Goal: Task Accomplishment & Management: Use online tool/utility

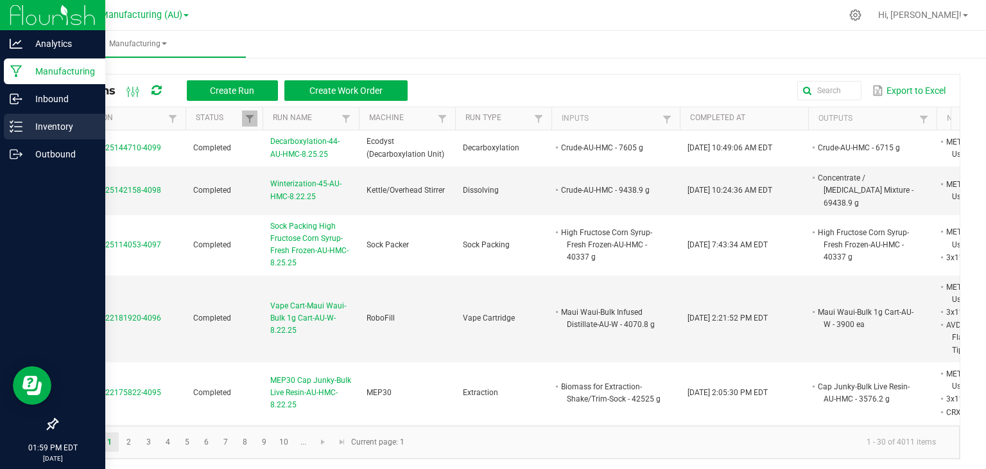
click at [29, 125] on p "Inventory" at bounding box center [60, 126] width 77 height 15
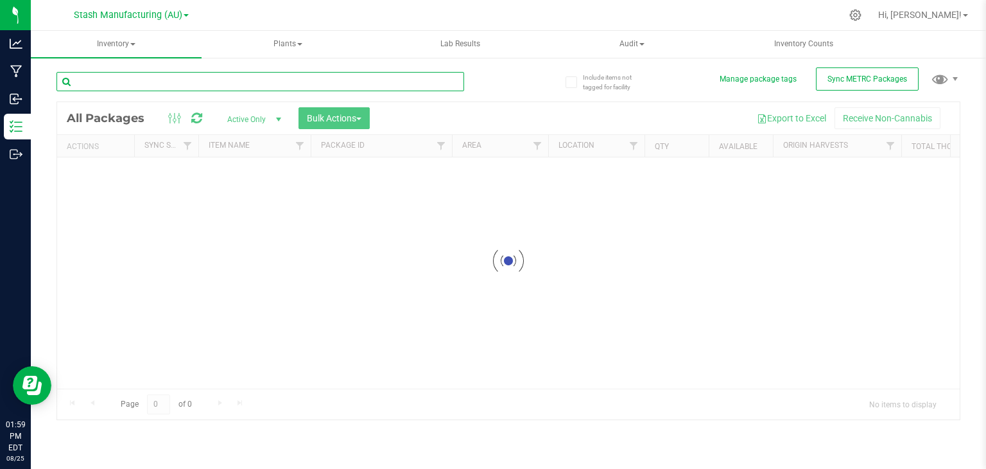
click at [126, 73] on input "text" at bounding box center [261, 81] width 408 height 19
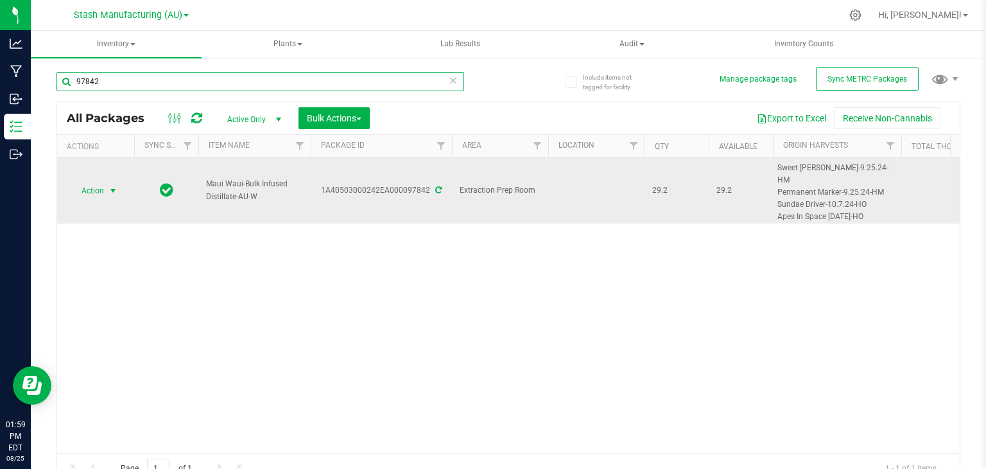
type input "97842"
click at [111, 189] on span "select" at bounding box center [113, 191] width 10 height 10
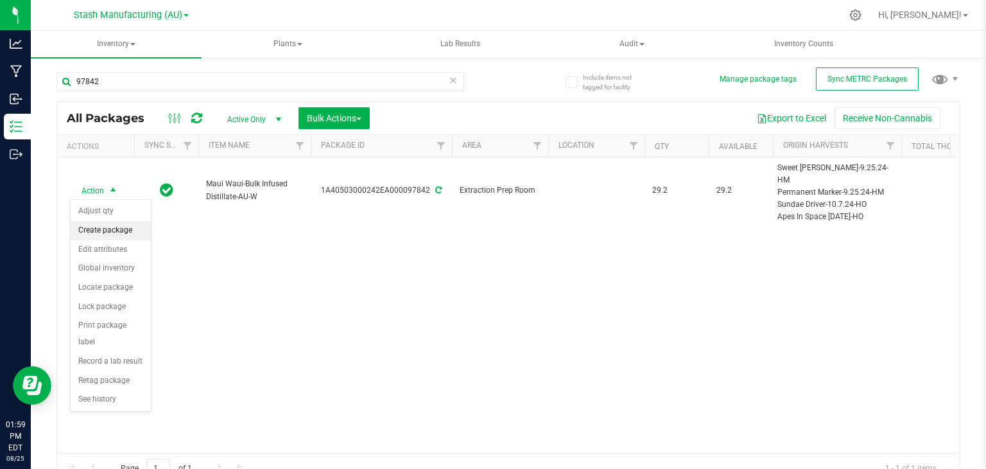
click at [108, 227] on li "Create package" at bounding box center [111, 230] width 80 height 19
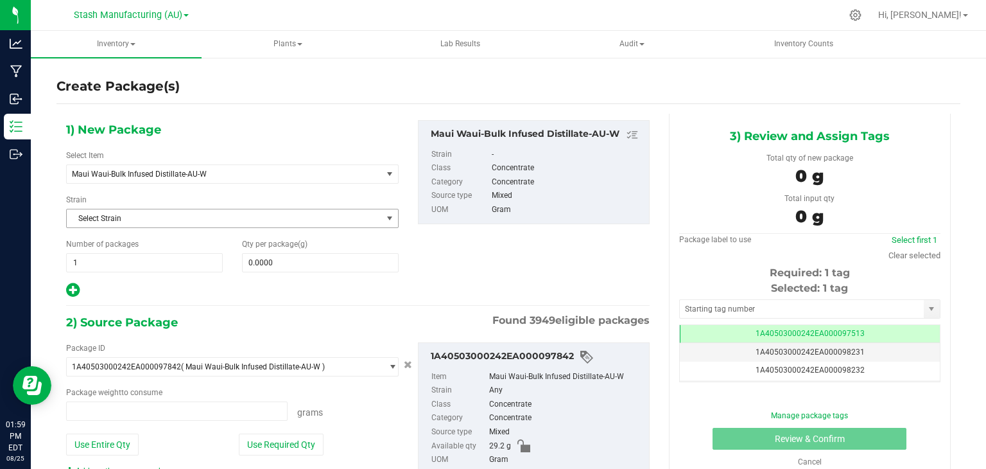
type input "0.0000 g"
click at [149, 175] on span "Maui Waui-Bulk Infused Distillate-AU-W" at bounding box center [218, 174] width 293 height 9
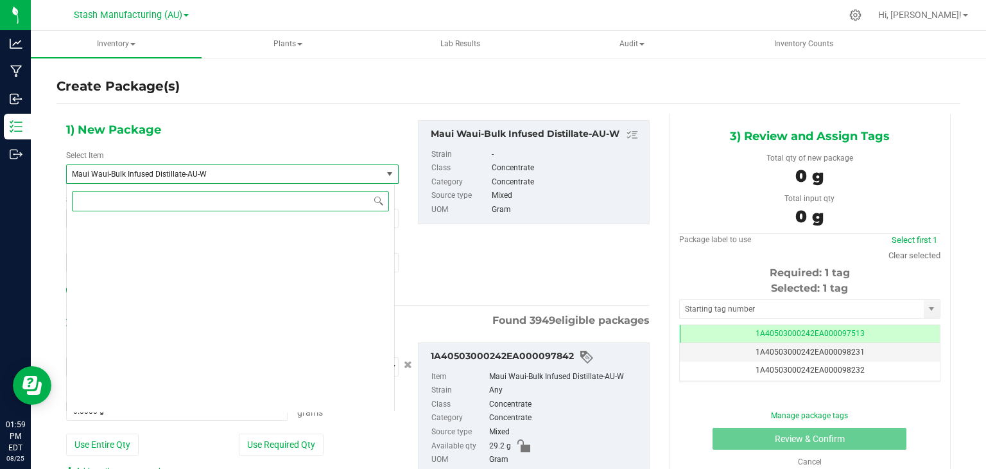
scroll to position [14348, 0]
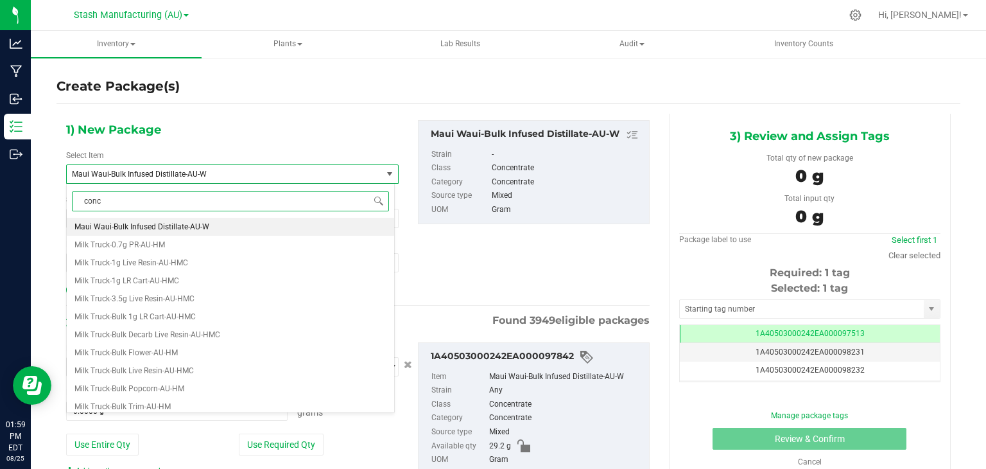
type input "conce"
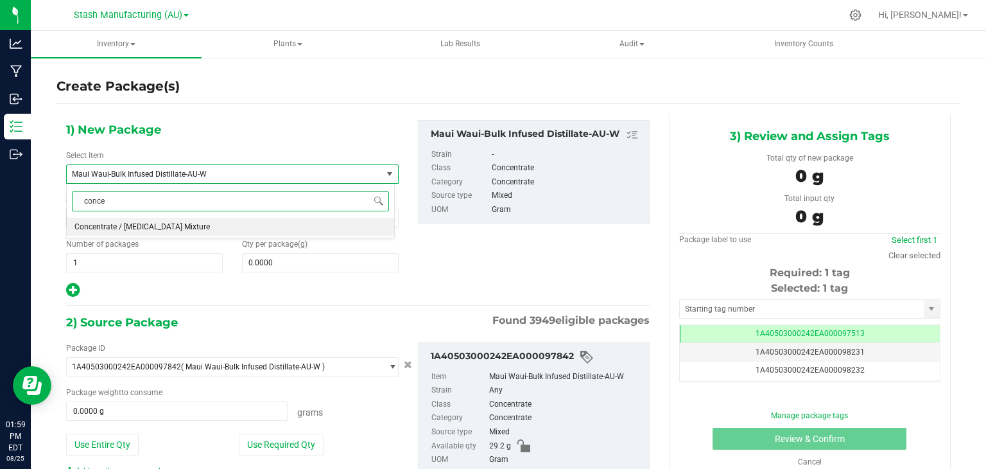
scroll to position [0, 0]
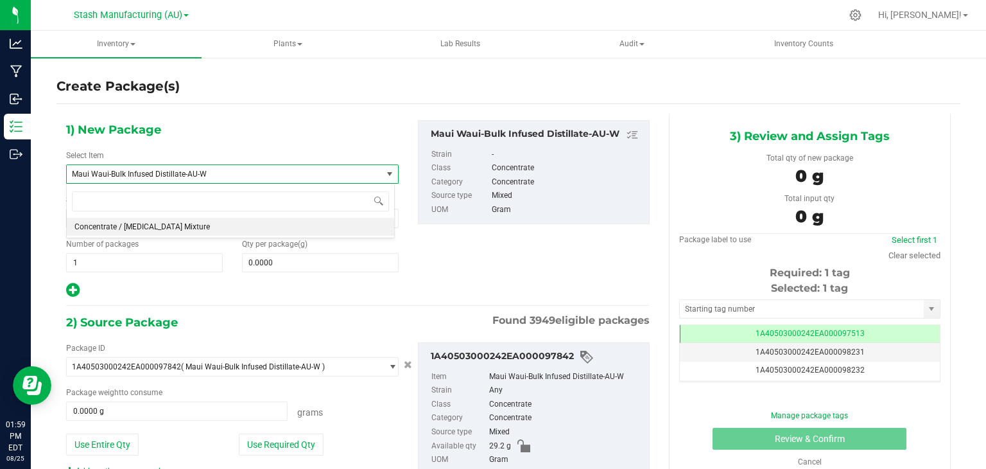
type input "0.0000"
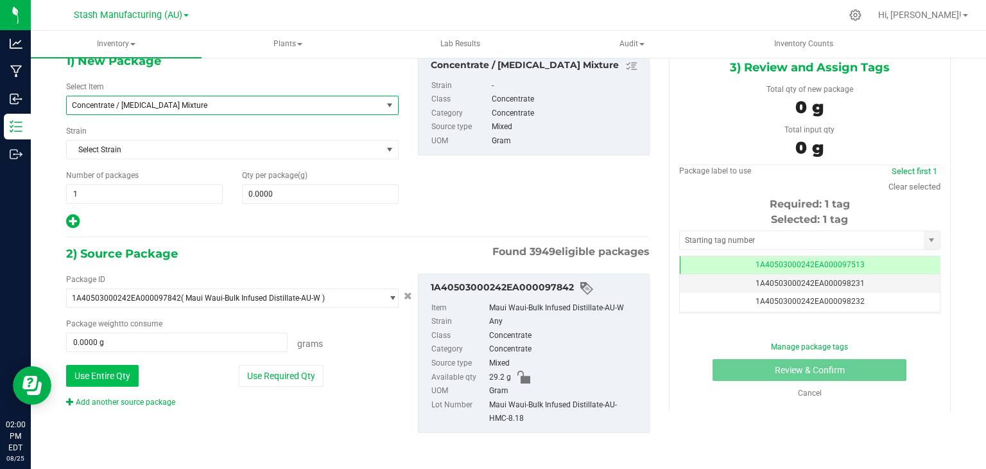
click at [110, 372] on button "Use Entire Qty" at bounding box center [102, 376] width 73 height 22
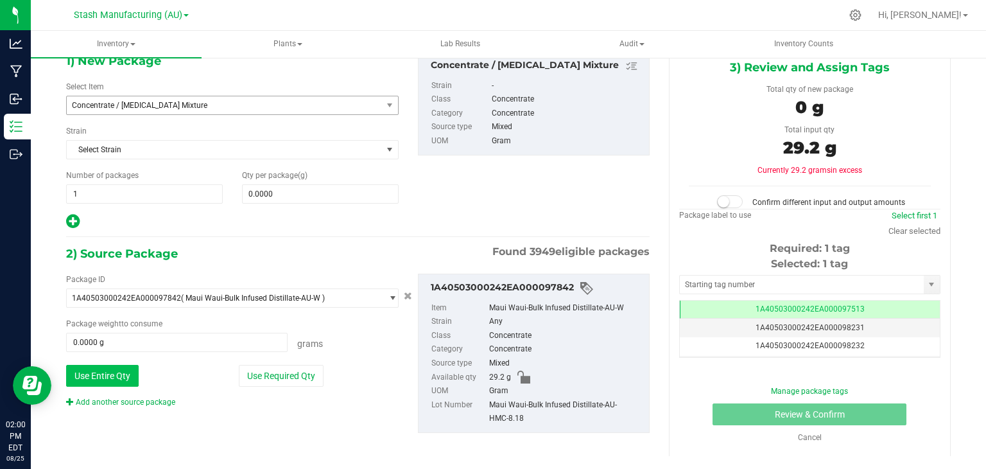
type input "29.2000 g"
click at [109, 397] on link "Add another source package" at bounding box center [120, 401] width 109 height 9
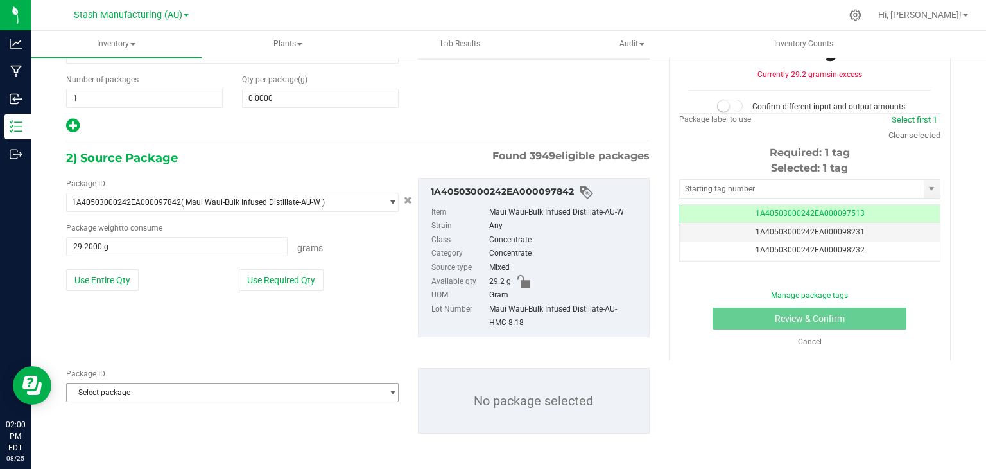
click at [150, 389] on span "Select package" at bounding box center [224, 392] width 315 height 18
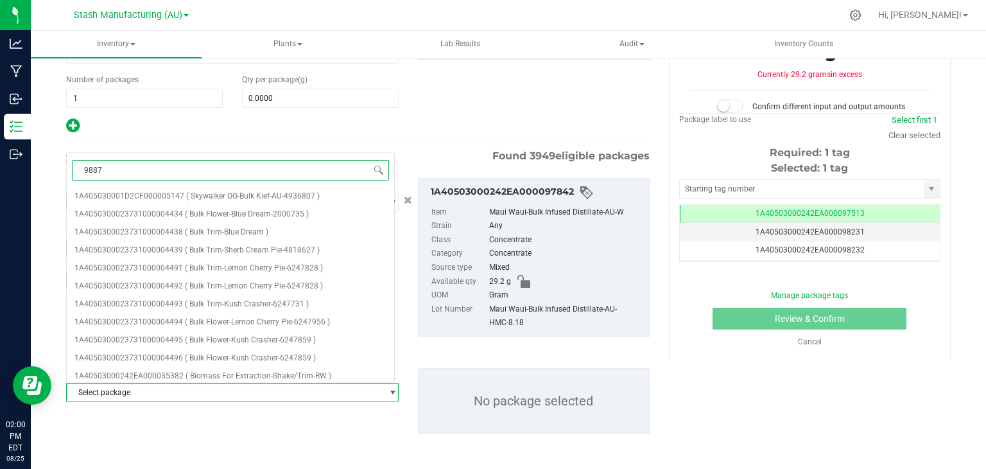
type input "98877"
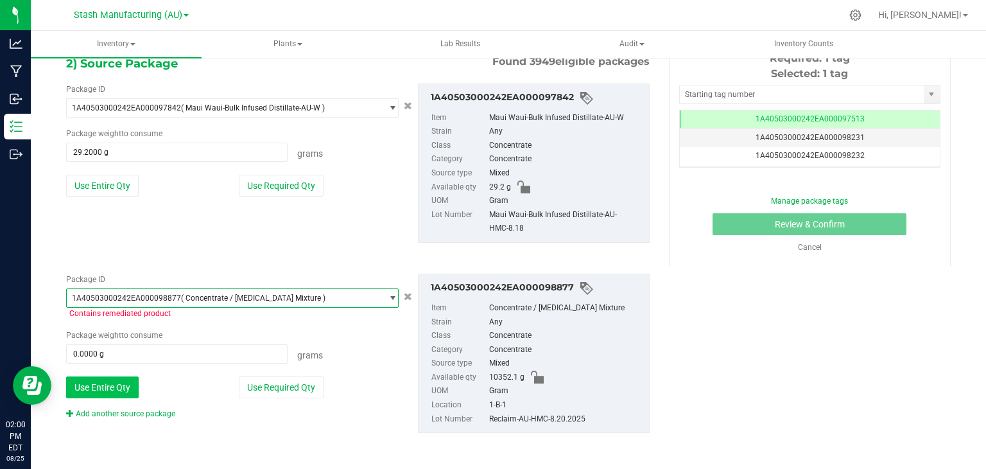
click at [110, 386] on button "Use Entire Qty" at bounding box center [102, 387] width 73 height 22
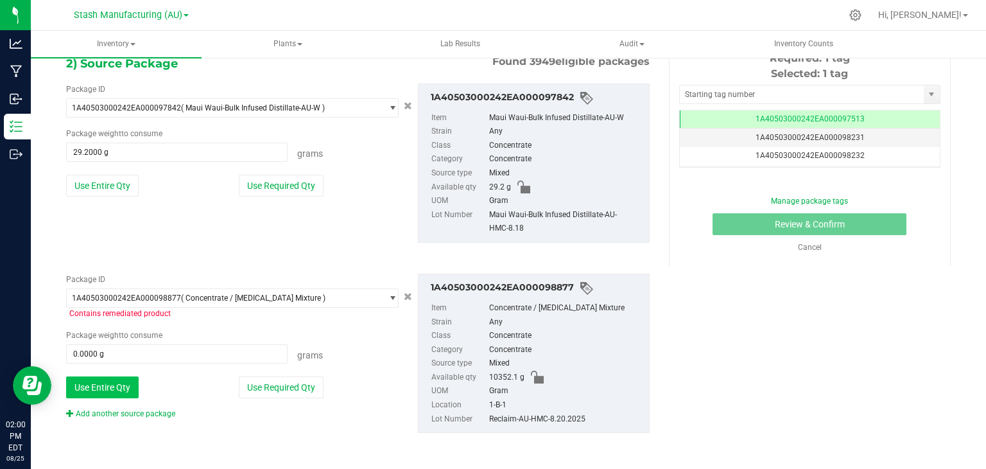
type input "10352.1000 g"
click at [719, 88] on input "text" at bounding box center [802, 94] width 244 height 18
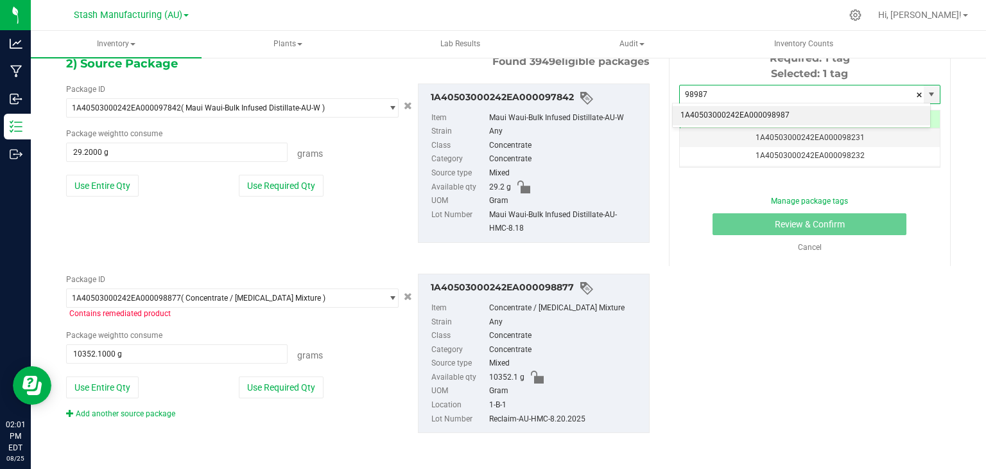
scroll to position [0, 0]
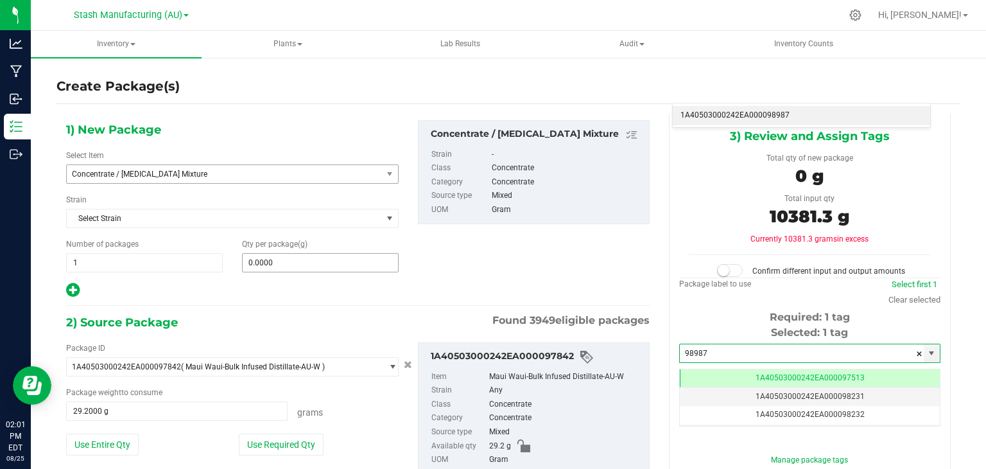
type input "98987"
click at [349, 259] on span "0.0000 0" at bounding box center [320, 262] width 157 height 19
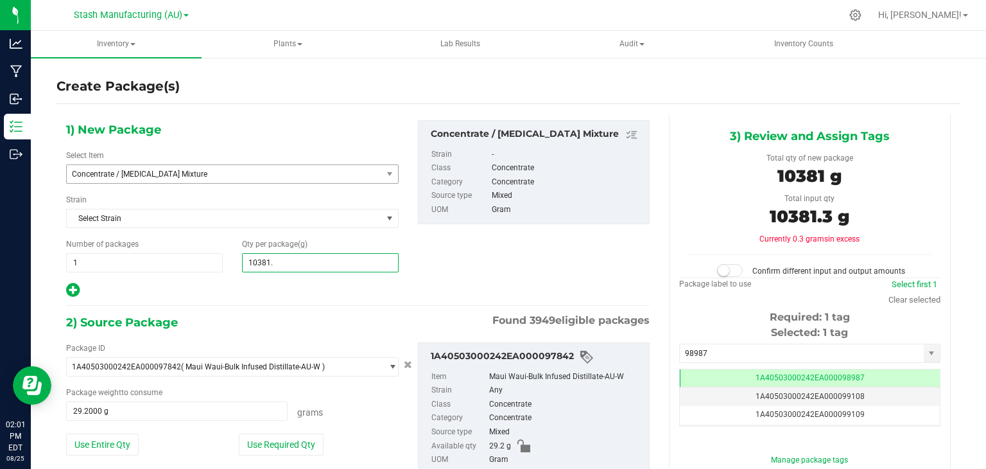
type input "10381.3"
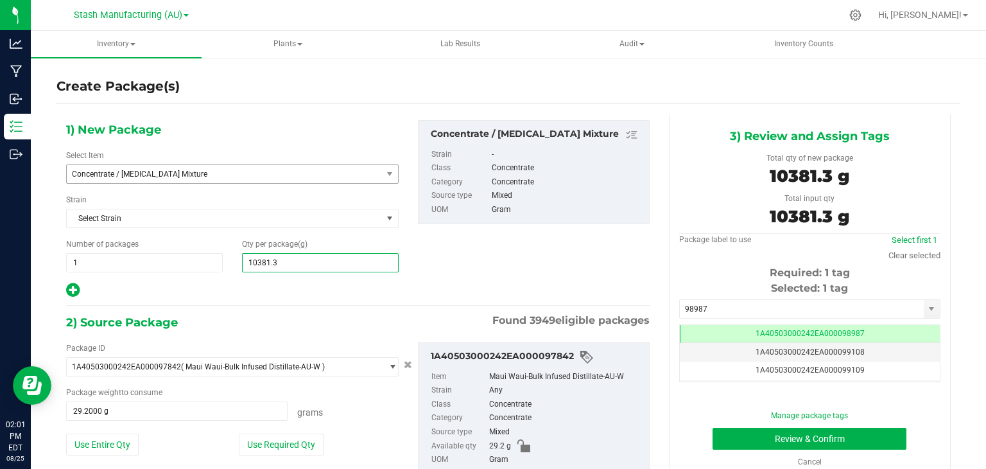
type input "10,381.3000"
click at [374, 317] on div "2) Source Package Found 3949 eligible packages" at bounding box center [358, 322] width 584 height 19
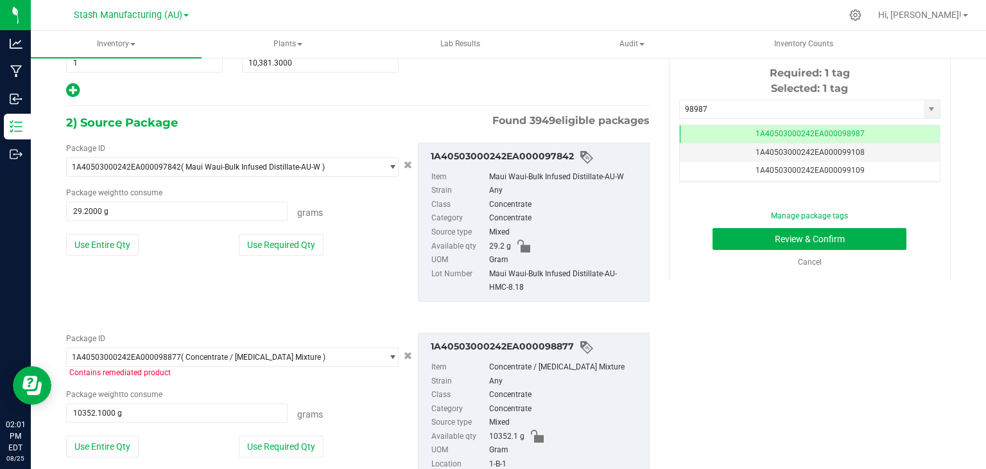
scroll to position [259, 0]
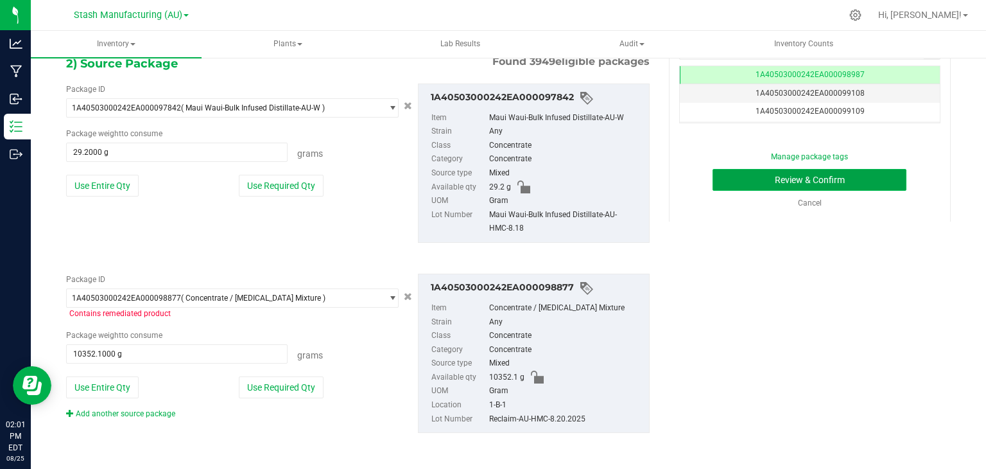
click at [801, 178] on button "Review & Confirm" at bounding box center [810, 180] width 194 height 22
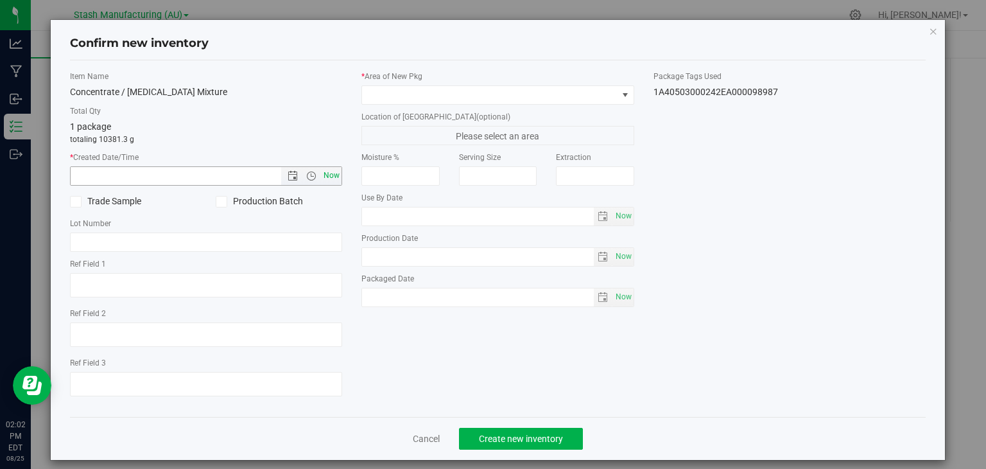
click at [331, 174] on span "Now" at bounding box center [332, 175] width 22 height 19
type input "[DATE] 2:02 PM"
click at [503, 96] on span at bounding box center [490, 95] width 256 height 18
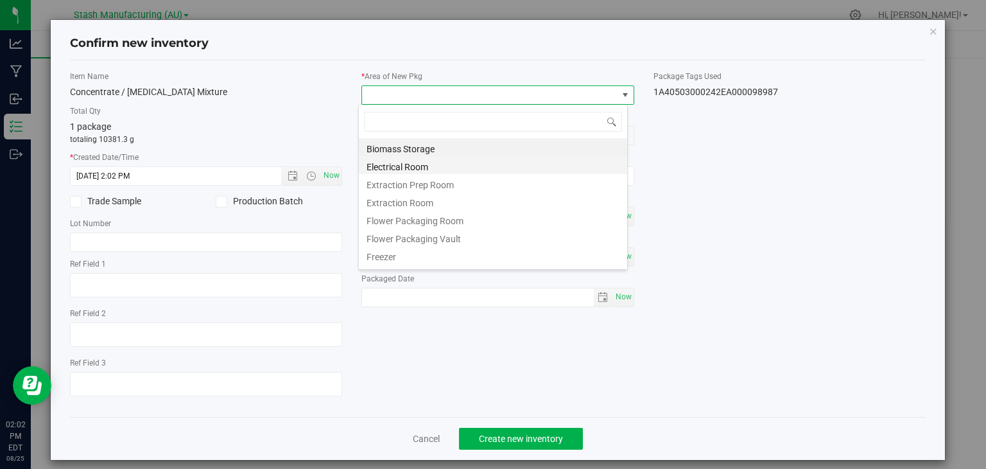
scroll to position [19, 270]
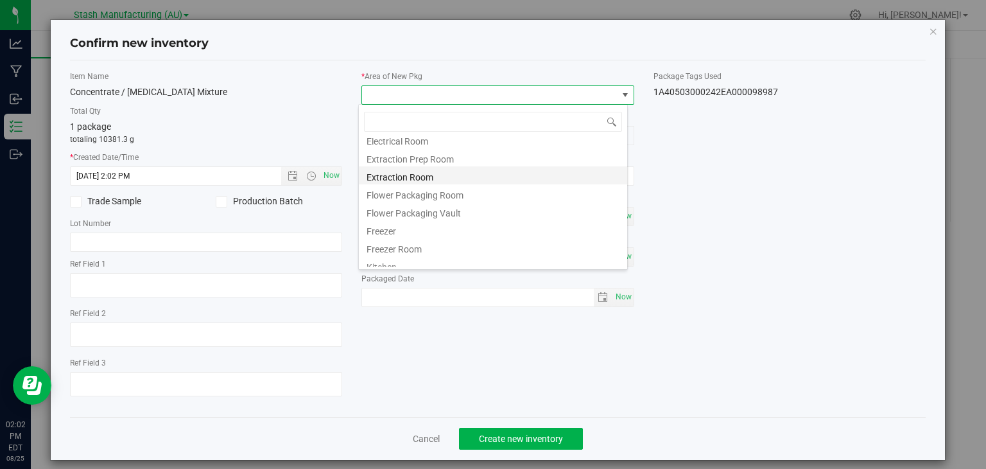
click at [420, 175] on li "Extraction Room" at bounding box center [493, 175] width 268 height 18
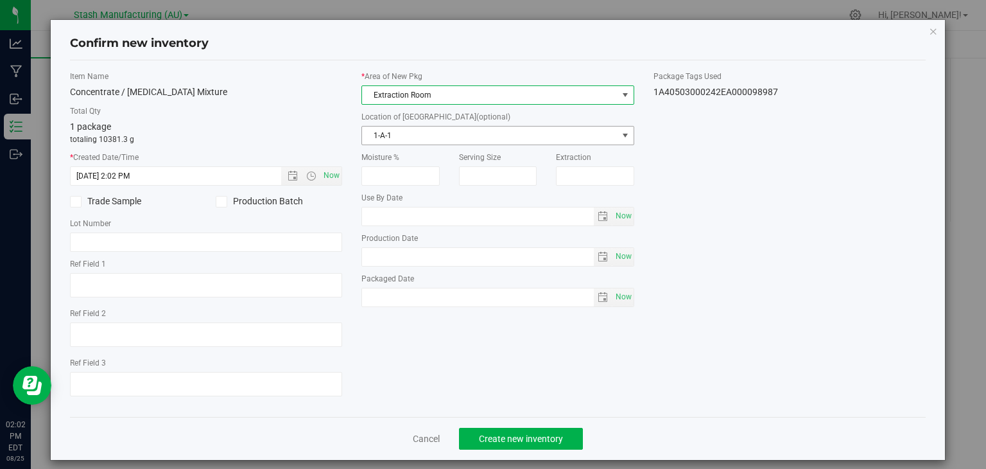
click at [431, 141] on span "1-A-1" at bounding box center [490, 135] width 256 height 18
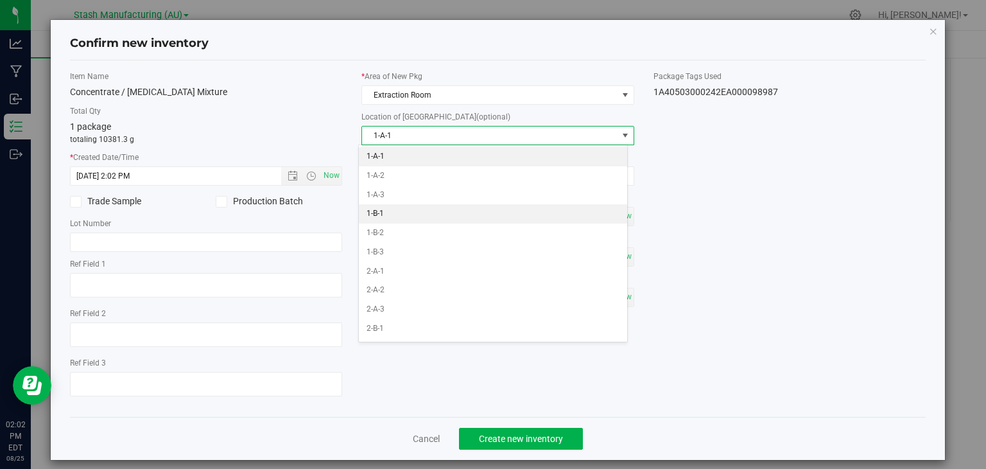
click at [380, 207] on li "1-B-1" at bounding box center [493, 213] width 268 height 19
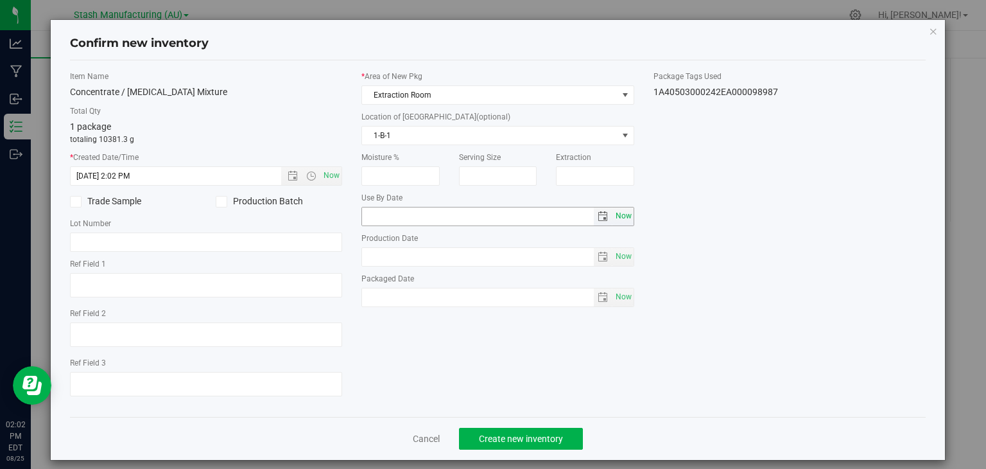
click at [614, 210] on span "Now" at bounding box center [624, 216] width 22 height 19
type input "[DATE]"
click at [622, 250] on span "Now" at bounding box center [624, 256] width 22 height 19
type input "[DATE]"
click at [379, 214] on input "[DATE]" at bounding box center [478, 216] width 232 height 18
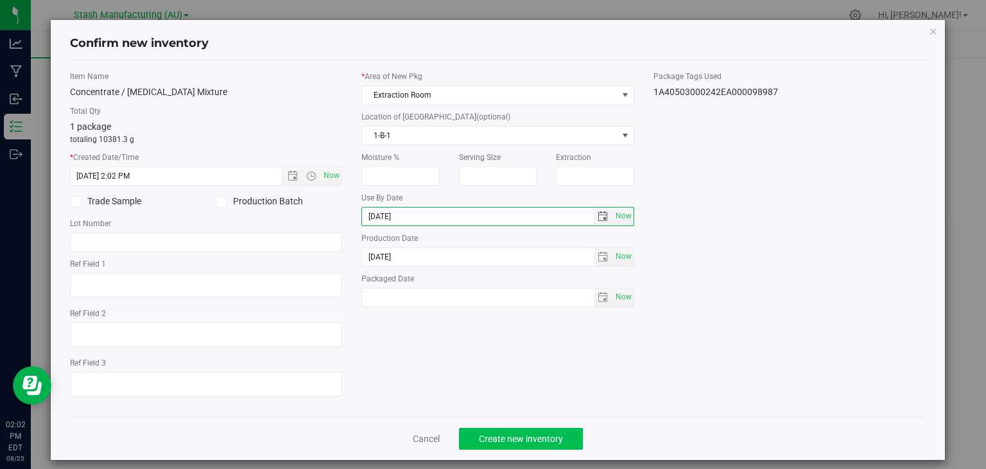
type input "[DATE]"
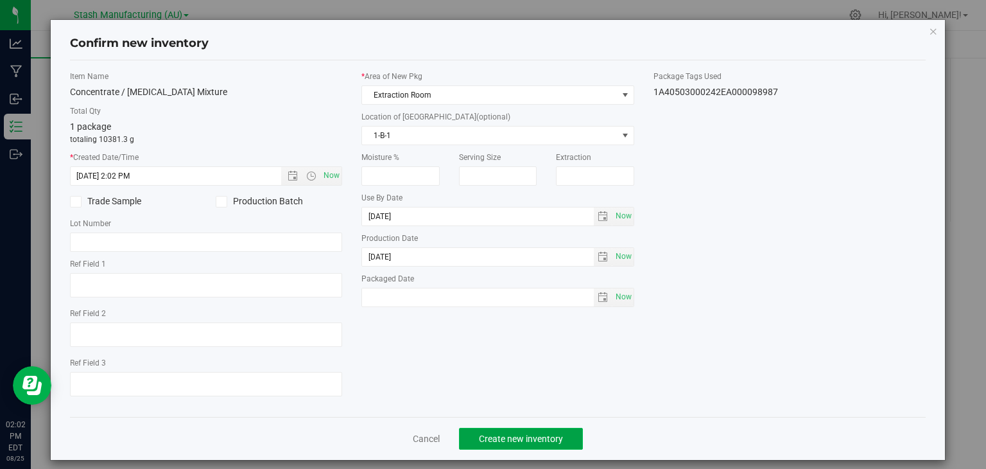
click at [521, 435] on span "Create new inventory" at bounding box center [521, 438] width 84 height 10
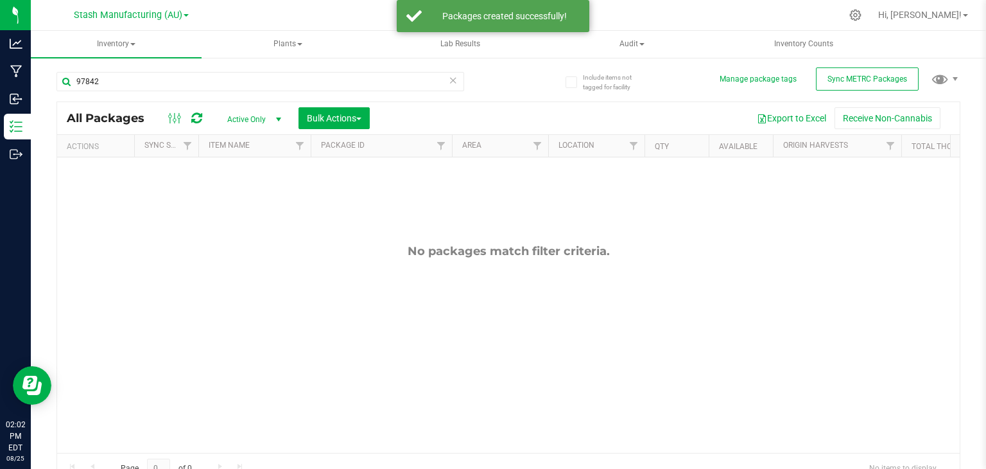
click at [449, 80] on icon at bounding box center [453, 79] width 9 height 15
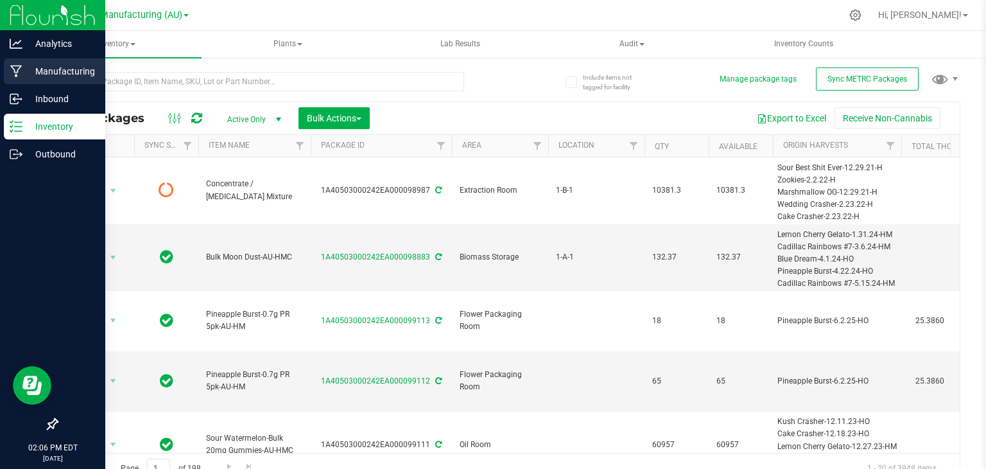
click at [15, 64] on div "Manufacturing" at bounding box center [54, 71] width 101 height 26
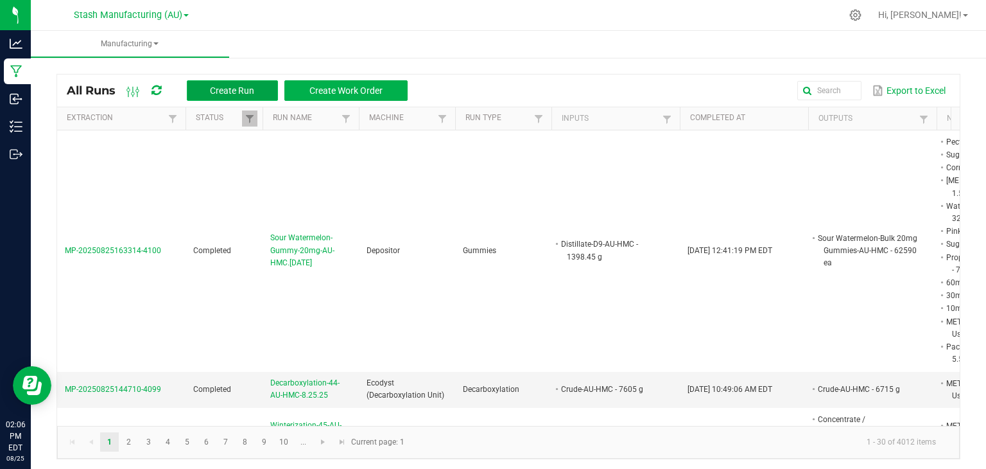
click at [231, 93] on span "Create Run" at bounding box center [232, 90] width 44 height 10
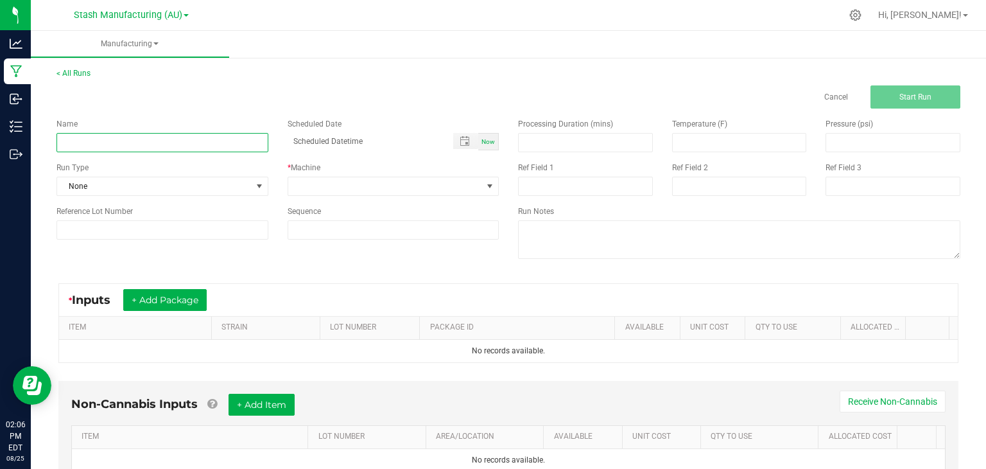
click at [136, 142] on input at bounding box center [163, 142] width 212 height 19
type input "L"
type input "MEP30 High Fructose Corn Syrup-Bulk Live Resin-AU-HMC-8.25.25"
click at [157, 175] on div "Run Type None" at bounding box center [162, 179] width 231 height 34
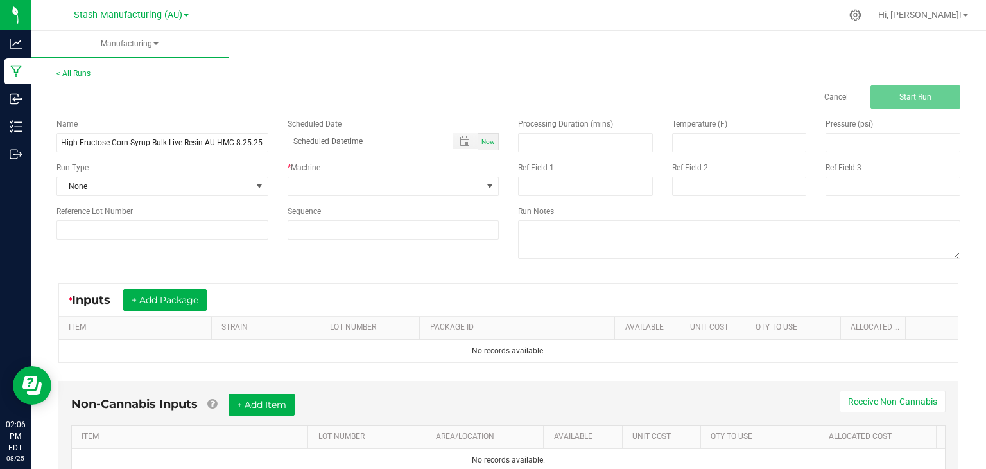
scroll to position [0, 0]
click at [152, 189] on span "None" at bounding box center [154, 186] width 195 height 18
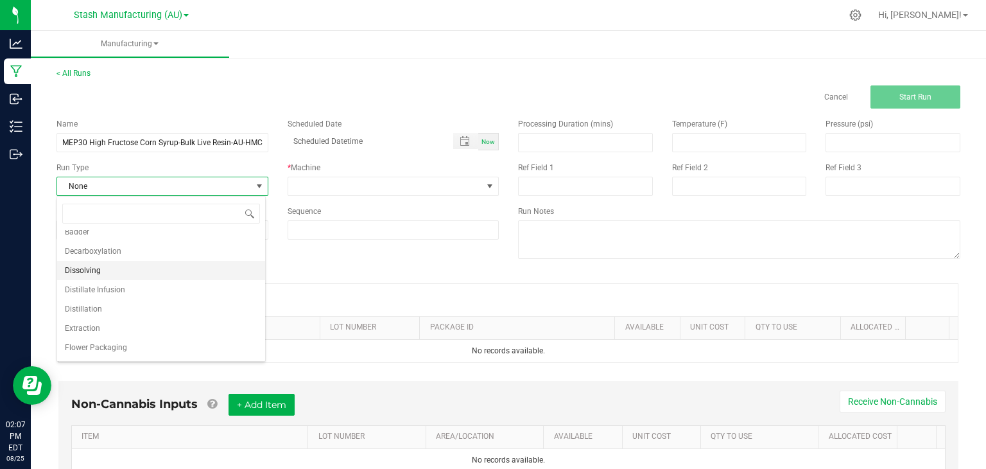
scroll to position [51, 0]
click at [98, 320] on span "Extraction" at bounding box center [82, 323] width 35 height 13
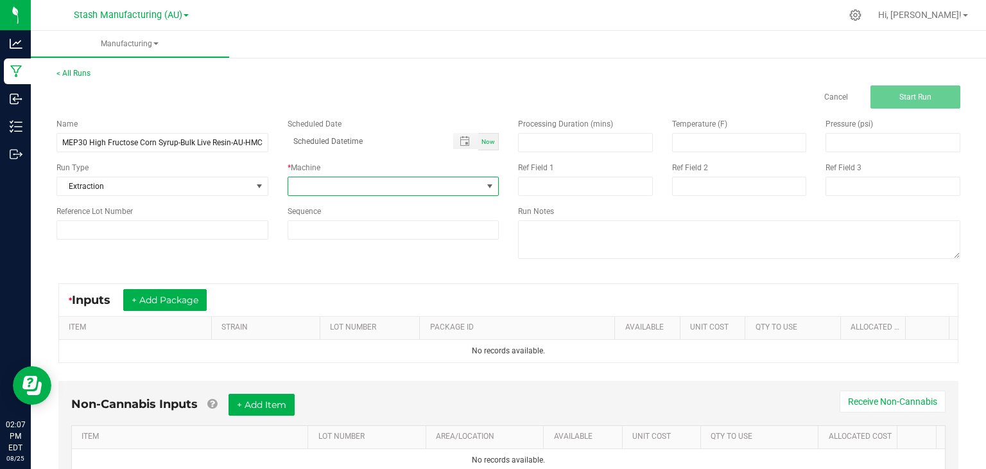
click at [356, 178] on span at bounding box center [385, 186] width 195 height 18
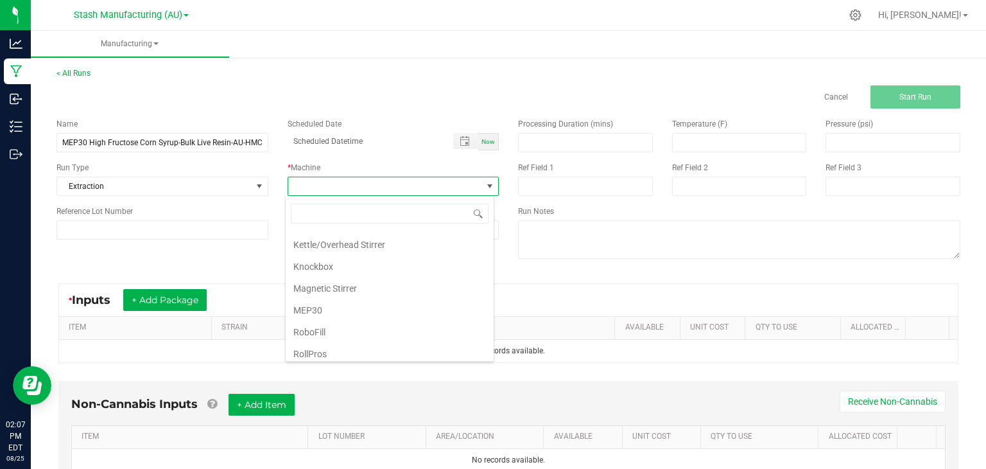
scroll to position [128, 0]
click at [318, 306] on li "MEP30" at bounding box center [390, 310] width 208 height 22
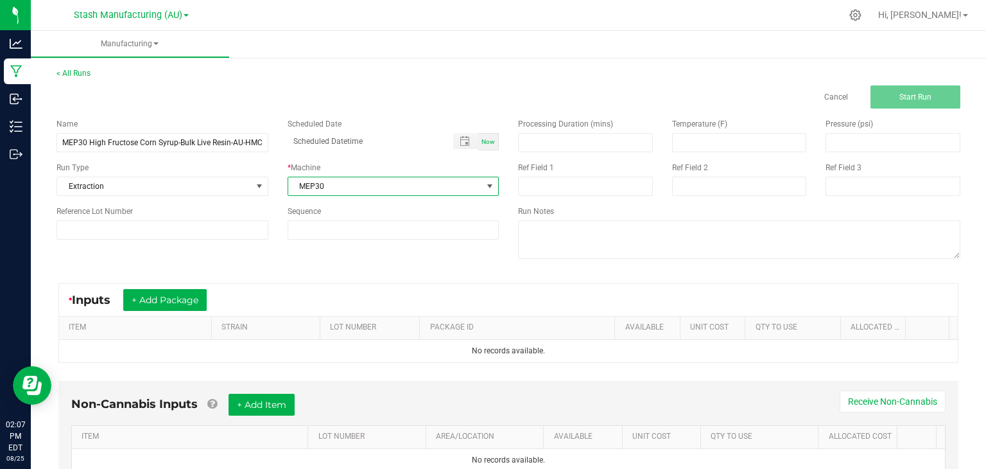
click at [488, 143] on span "Now" at bounding box center [488, 141] width 13 height 7
type input "[DATE] 2:07 PM"
click at [162, 308] on button "+ Add Package" at bounding box center [164, 300] width 83 height 22
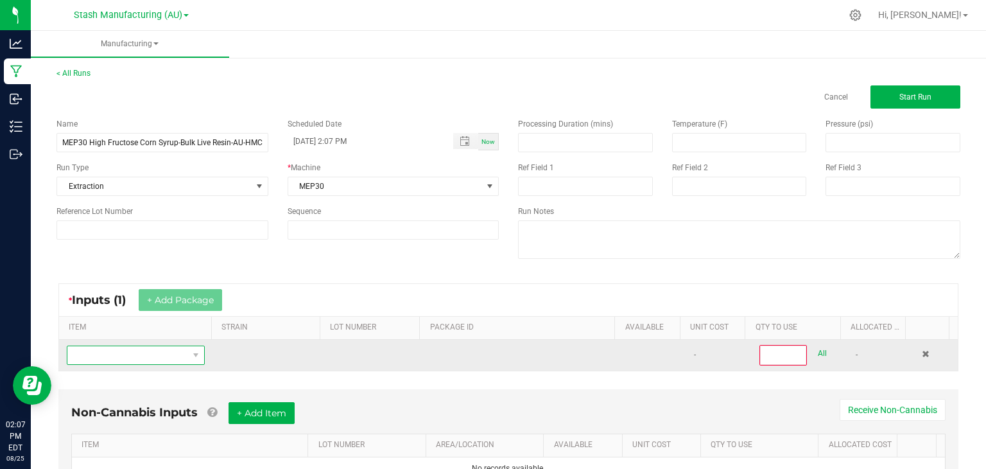
click at [137, 354] on span "NO DATA FOUND" at bounding box center [127, 355] width 121 height 18
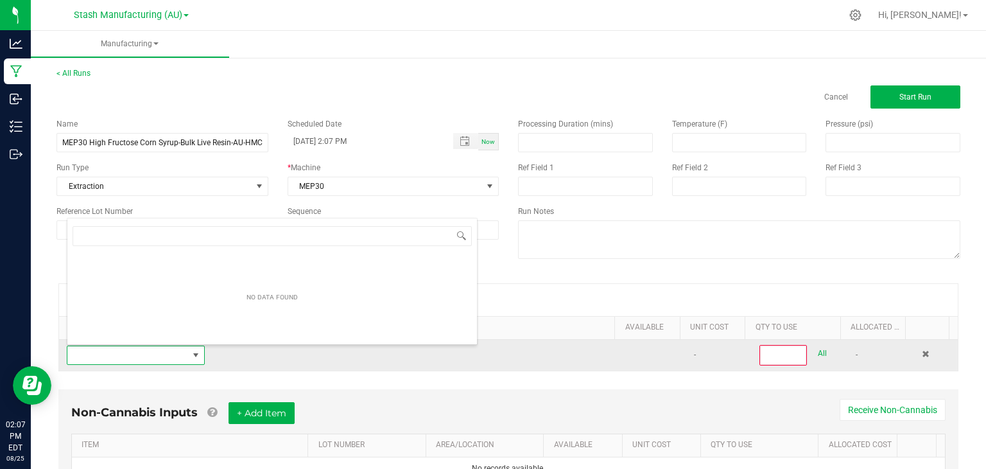
scroll to position [19, 133]
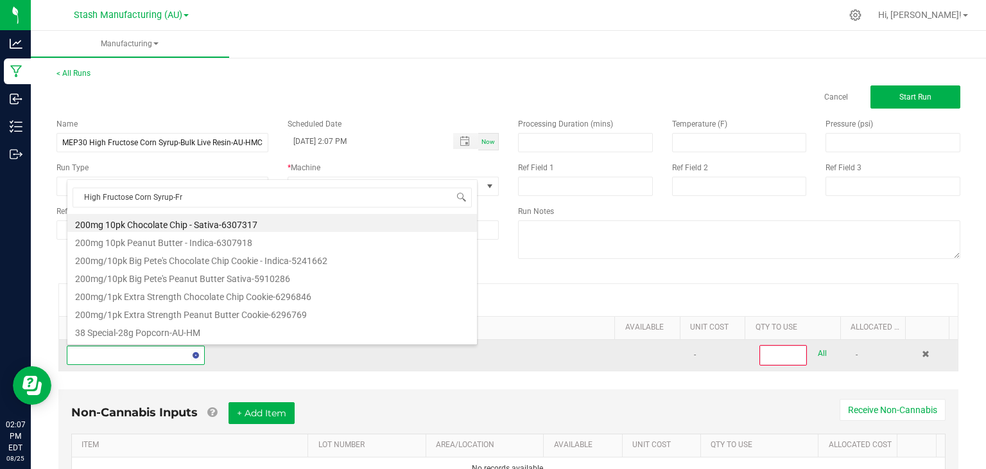
type input "High Fructose Corn Syrup-Fre"
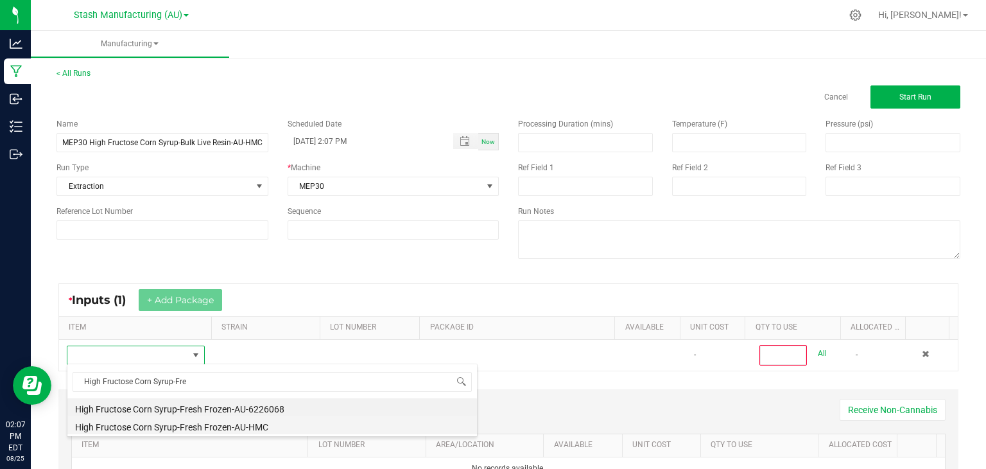
click at [200, 422] on li "High Fructose Corn Syrup-Fresh Frozen-AU-HMC" at bounding box center [272, 425] width 410 height 18
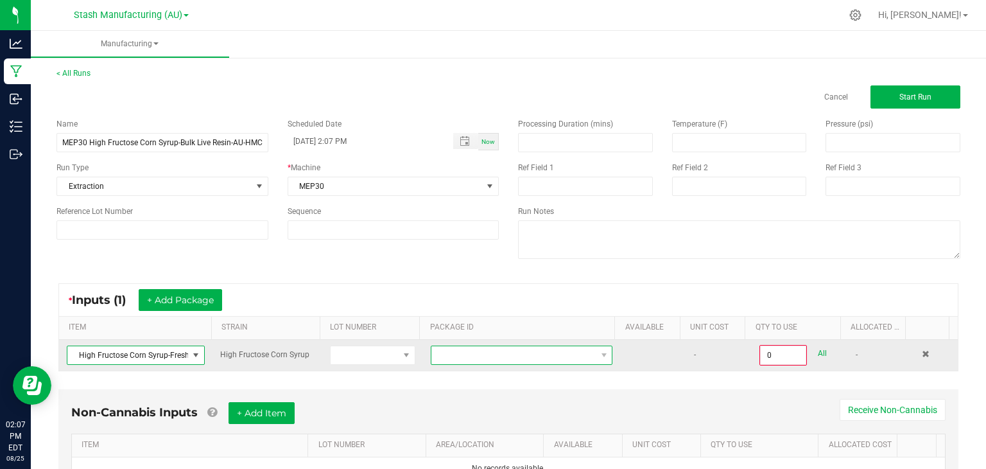
click at [528, 354] on span at bounding box center [514, 355] width 164 height 18
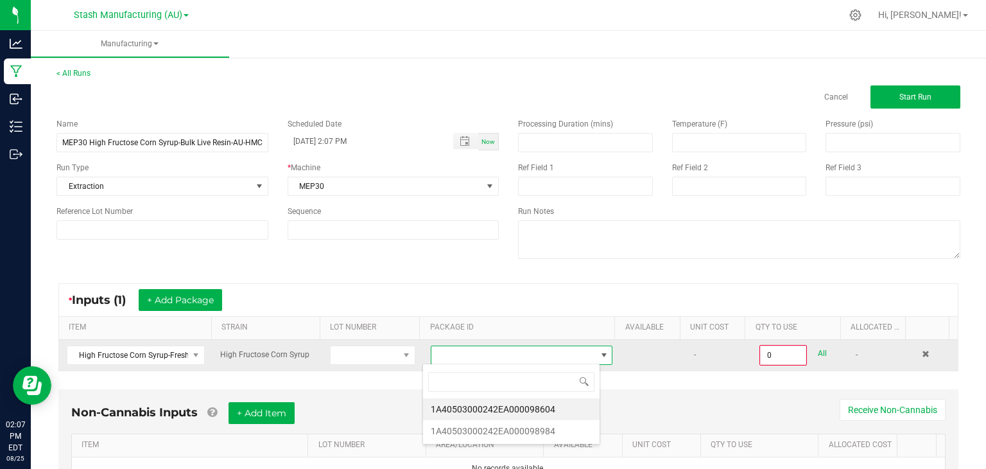
scroll to position [19, 177]
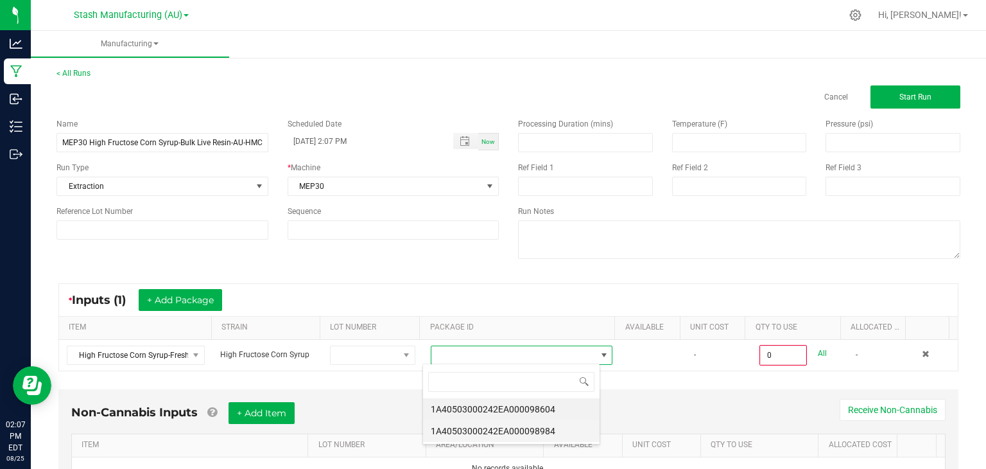
click at [533, 426] on li "1A40503000242EA000098984" at bounding box center [511, 431] width 177 height 22
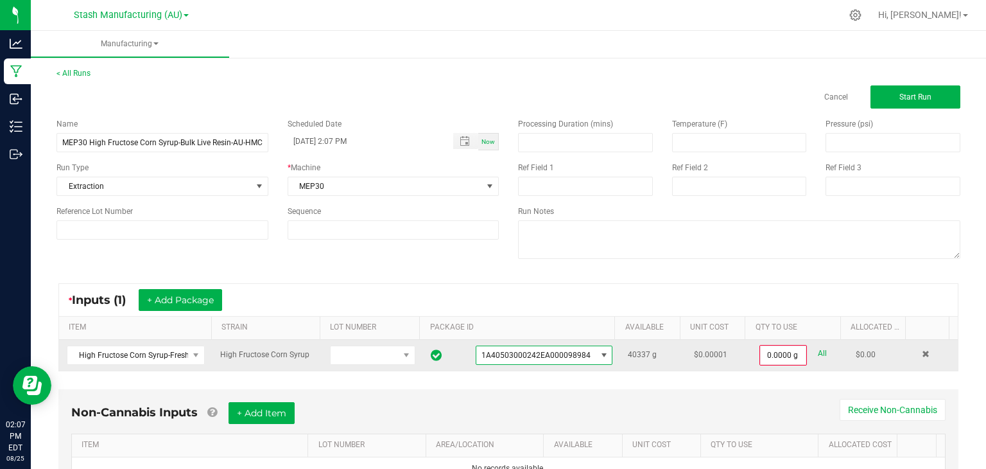
click at [818, 353] on link "All" at bounding box center [822, 353] width 9 height 17
type input "40337.0000 g"
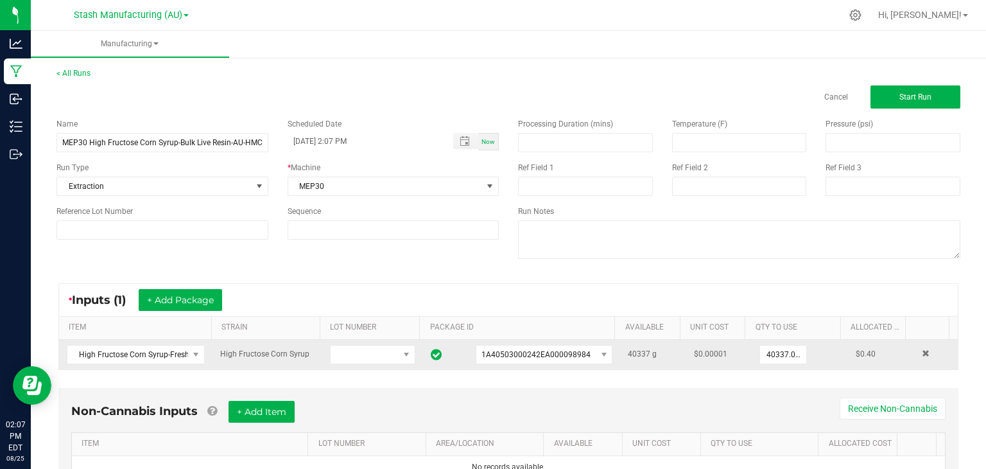
scroll to position [58, 0]
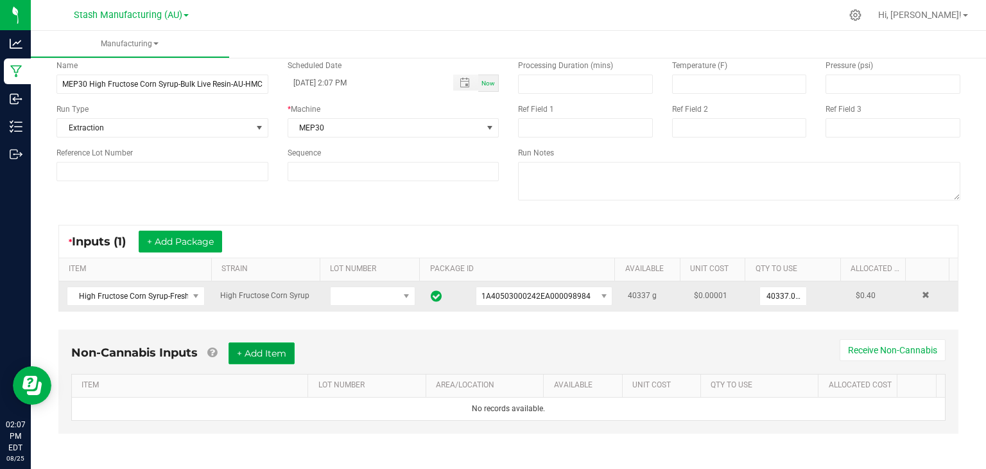
click at [268, 360] on button "+ Add Item" at bounding box center [262, 353] width 66 height 22
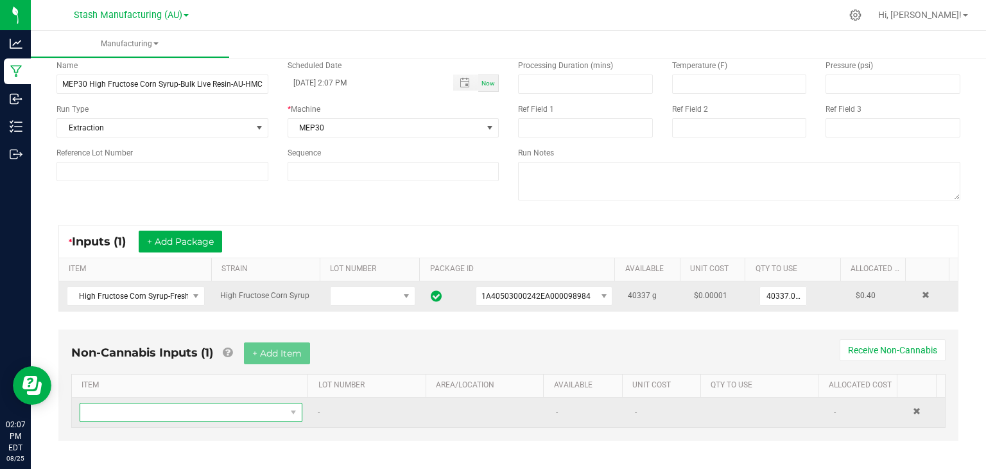
click at [182, 410] on span "NO DATA FOUND" at bounding box center [182, 412] width 205 height 18
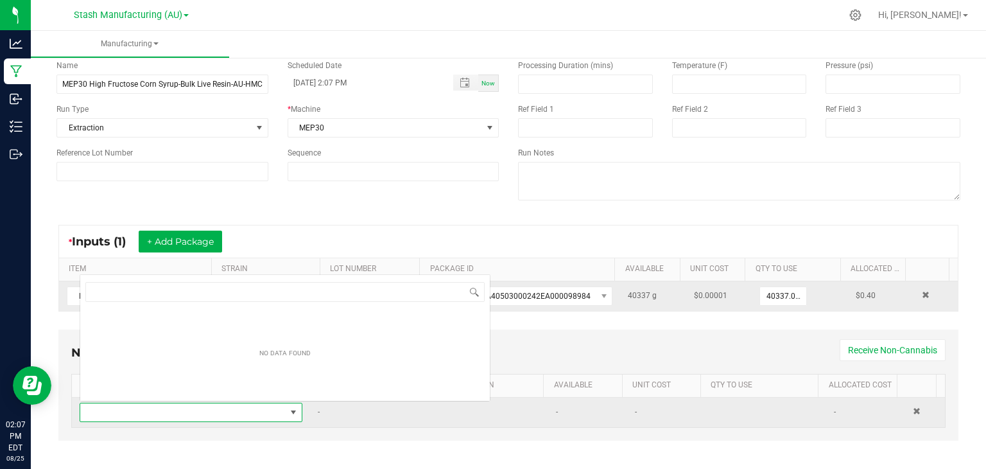
scroll to position [19, 214]
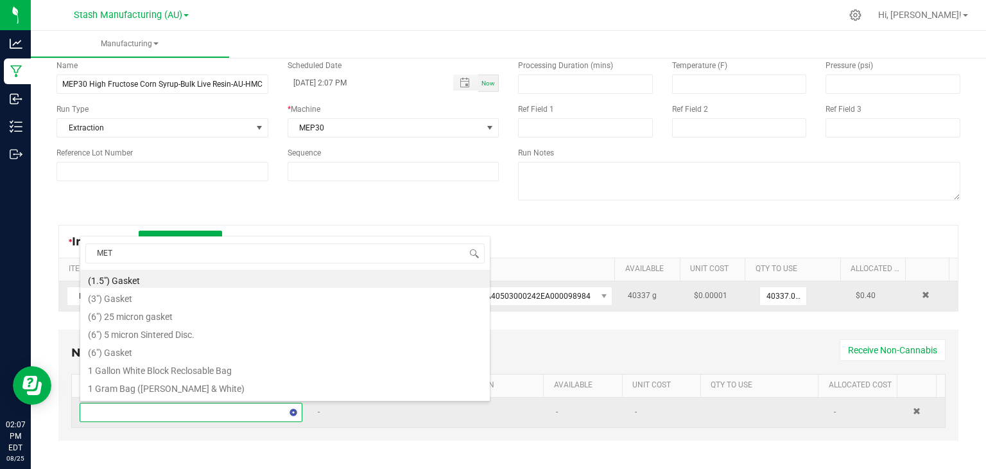
type input "METR"
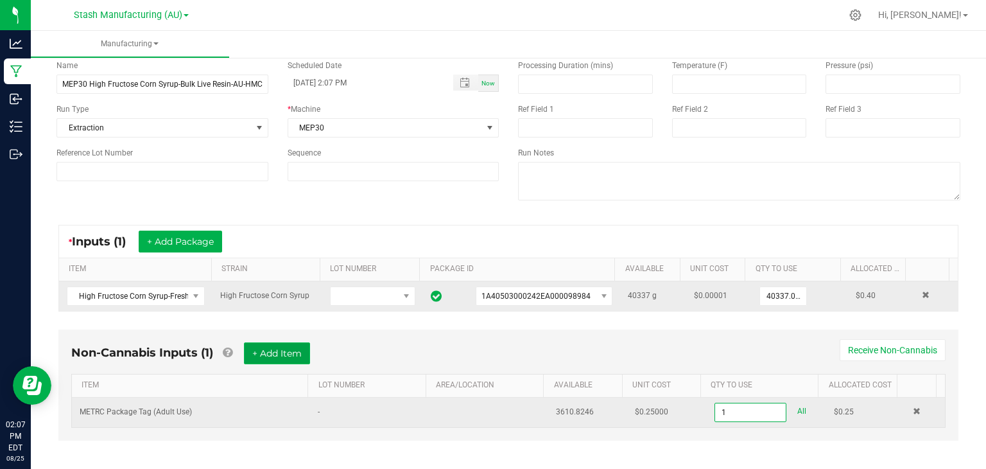
type input "1 ea"
click at [267, 356] on button "+ Add Item" at bounding box center [277, 353] width 66 height 22
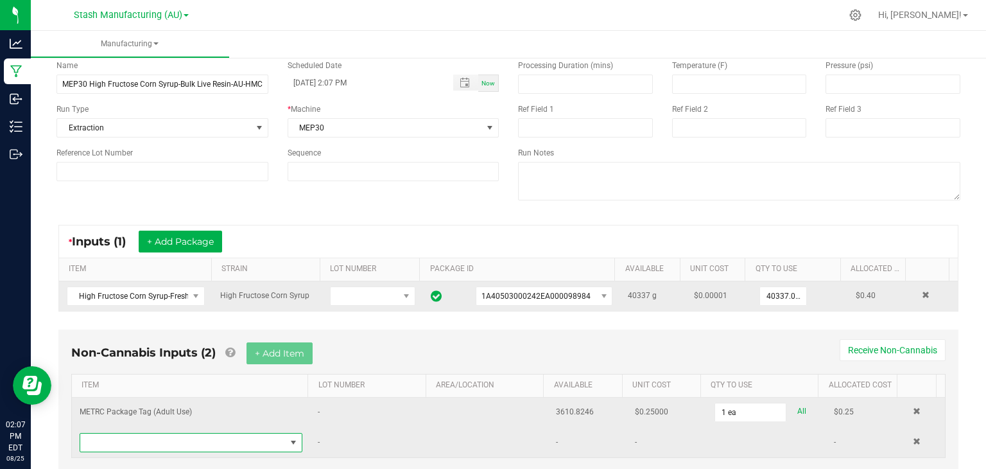
click at [223, 449] on span "NO DATA FOUND" at bounding box center [191, 442] width 223 height 19
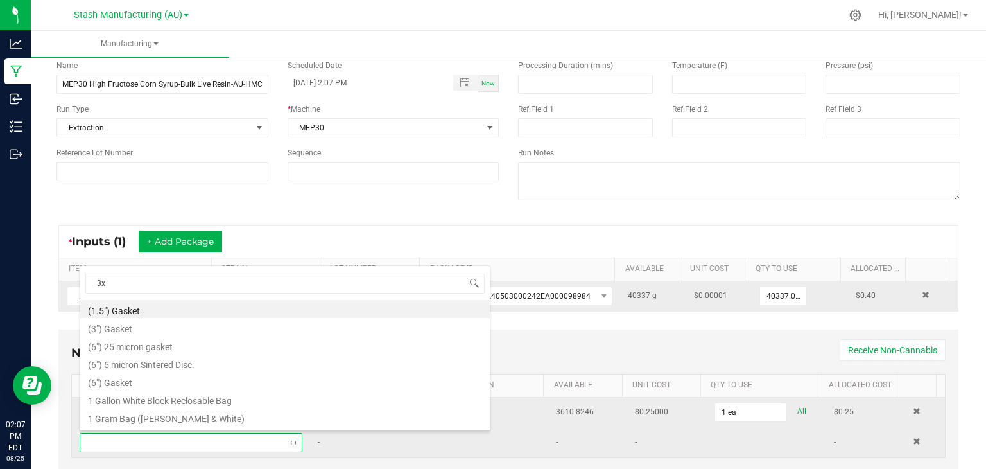
type input "3x1"
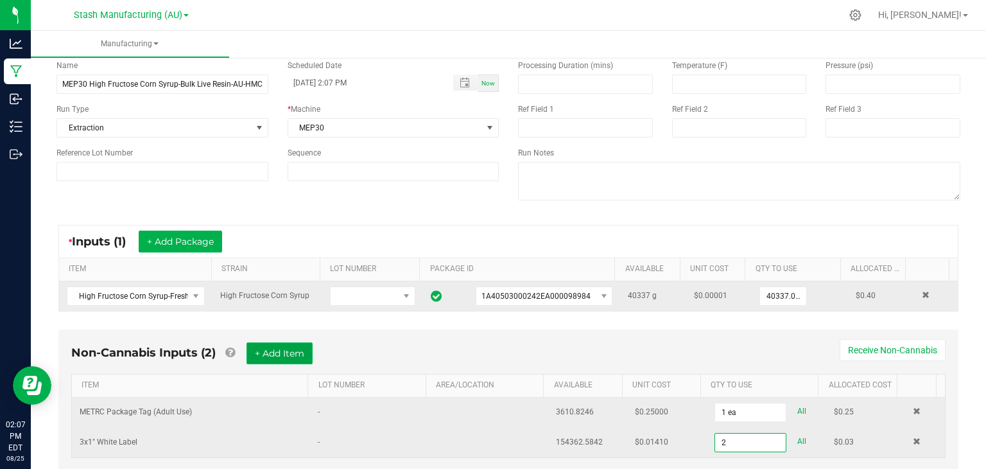
type input "2 ea"
click at [272, 354] on button "+ Add Item" at bounding box center [280, 353] width 66 height 22
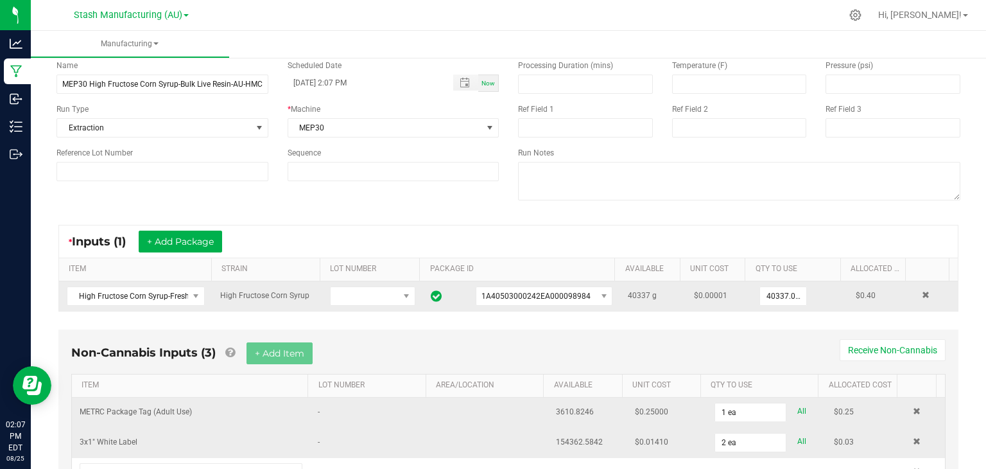
scroll to position [125, 0]
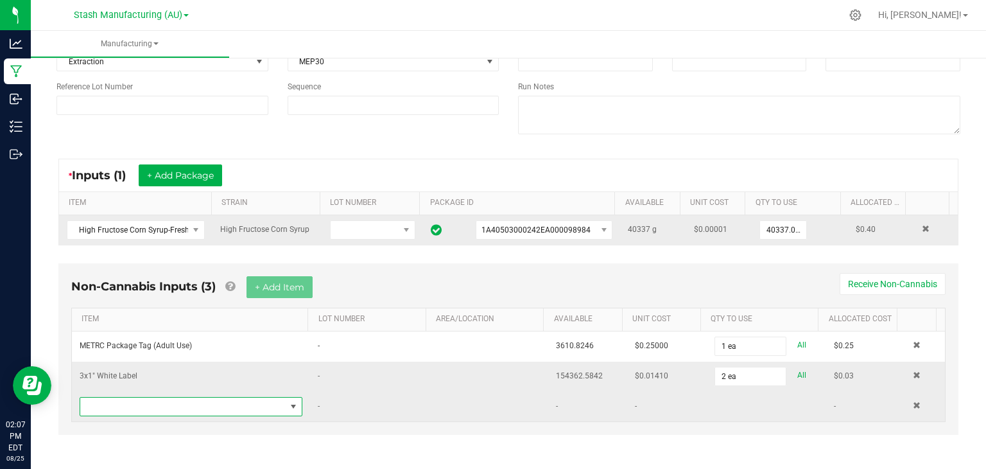
click at [200, 403] on span "NO DATA FOUND" at bounding box center [182, 406] width 205 height 18
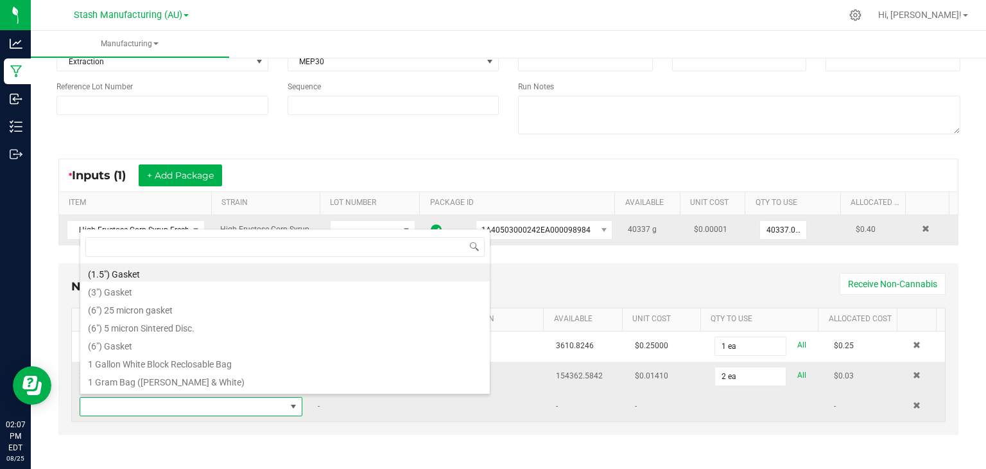
scroll to position [19, 214]
type input "CRY"
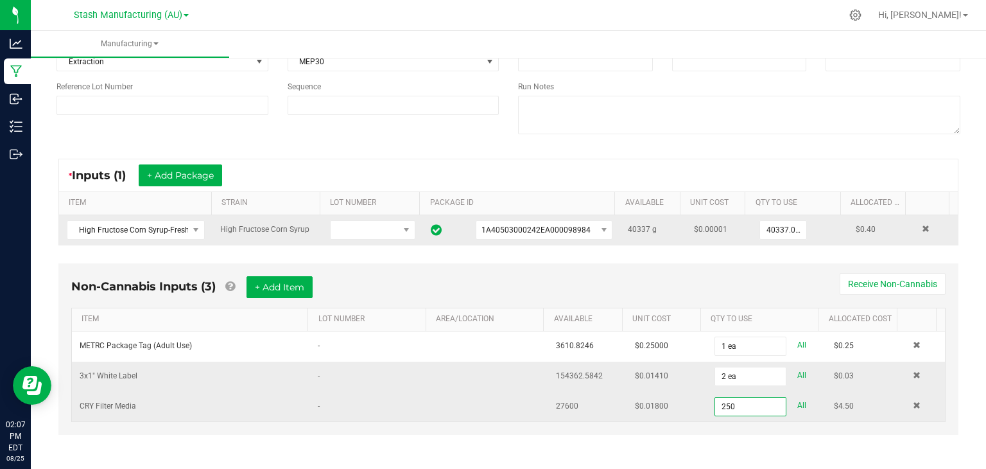
type input "250.0000 kg"
click at [388, 297] on div "Non-Cannabis Inputs (3) + Add Item Receive Non-Cannabis" at bounding box center [508, 291] width 875 height 31
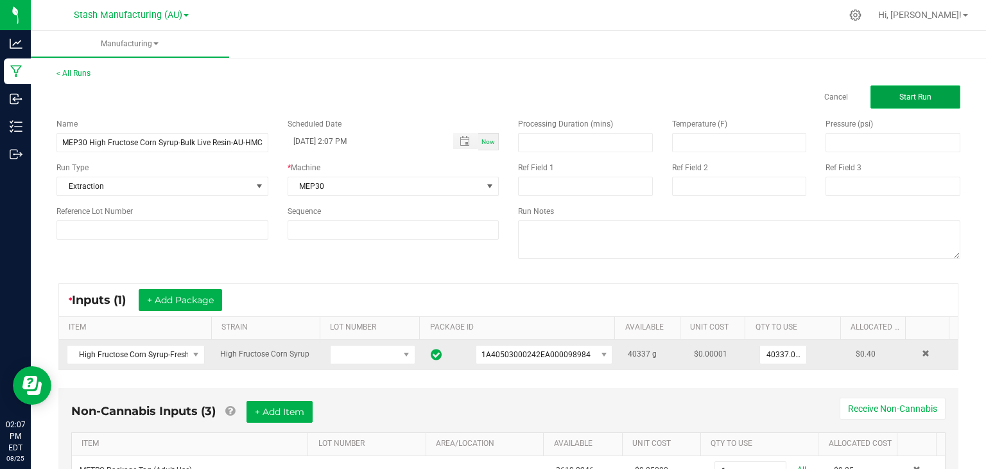
click at [914, 96] on span "Start Run" at bounding box center [916, 96] width 32 height 9
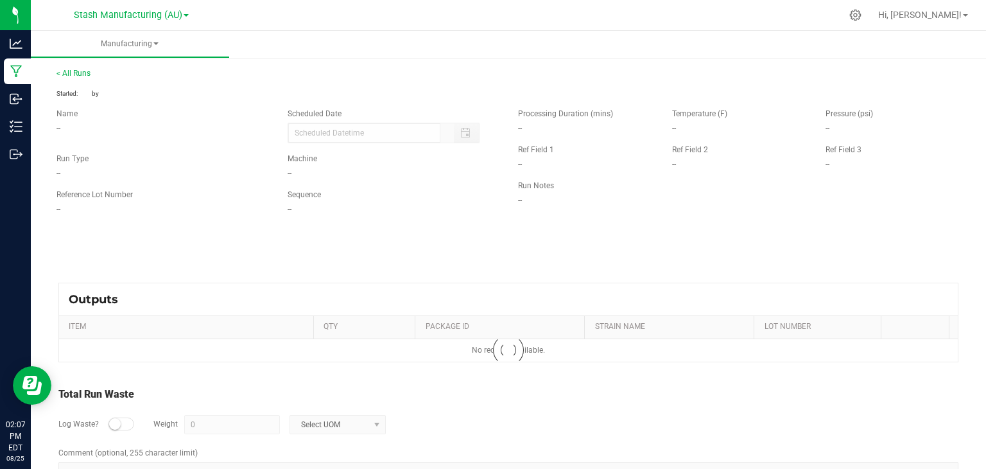
type input "[DATE] 2:07 PM"
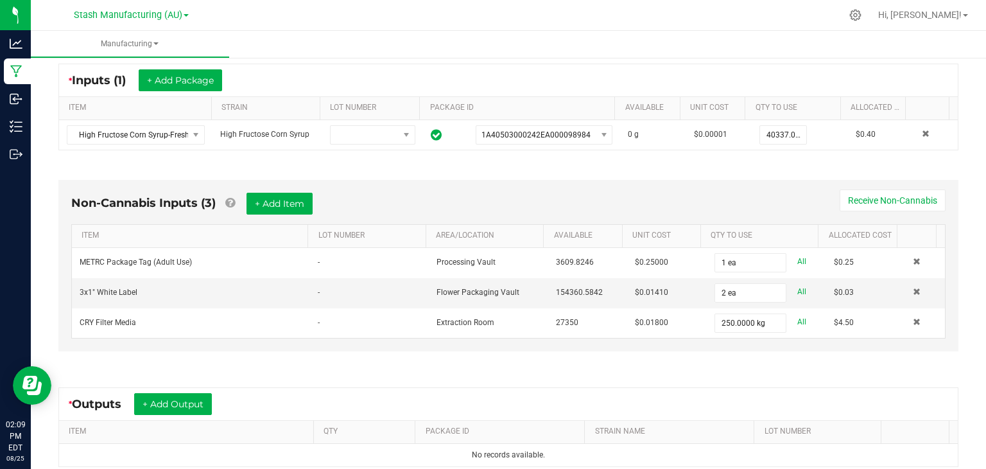
scroll to position [377, 0]
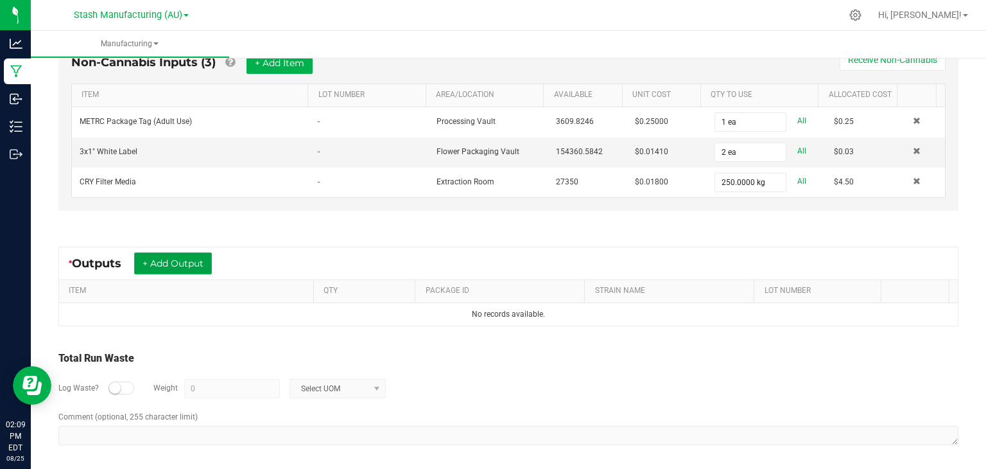
click at [189, 262] on button "+ Add Output" at bounding box center [173, 263] width 78 height 22
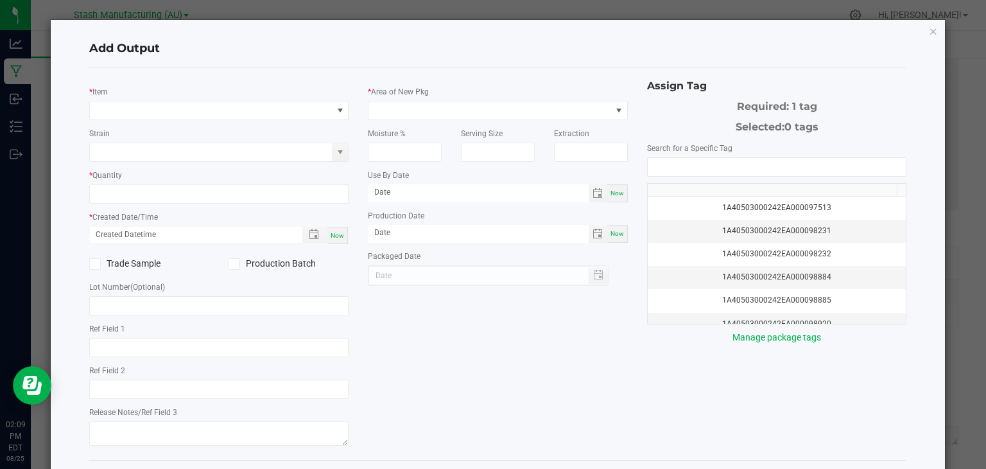
type input "[DATE]"
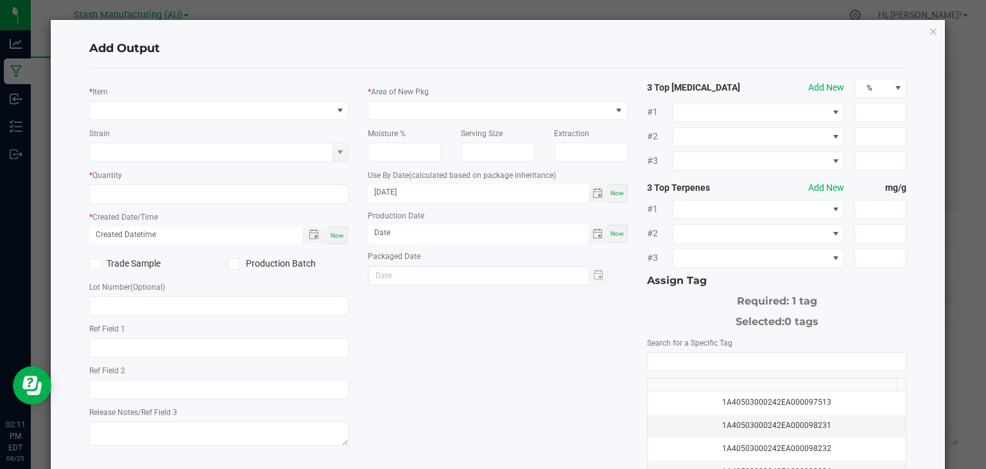
click at [189, 262] on label "Trade Sample" at bounding box center [149, 263] width 120 height 13
click at [0, 0] on input "Trade Sample" at bounding box center [0, 0] width 0 height 0
click at [243, 109] on span "NO DATA FOUND" at bounding box center [211, 110] width 243 height 18
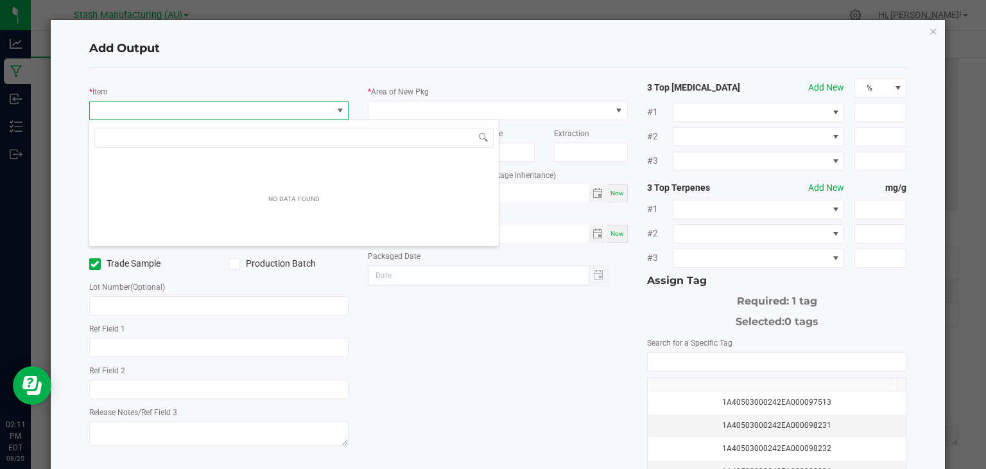
scroll to position [19, 257]
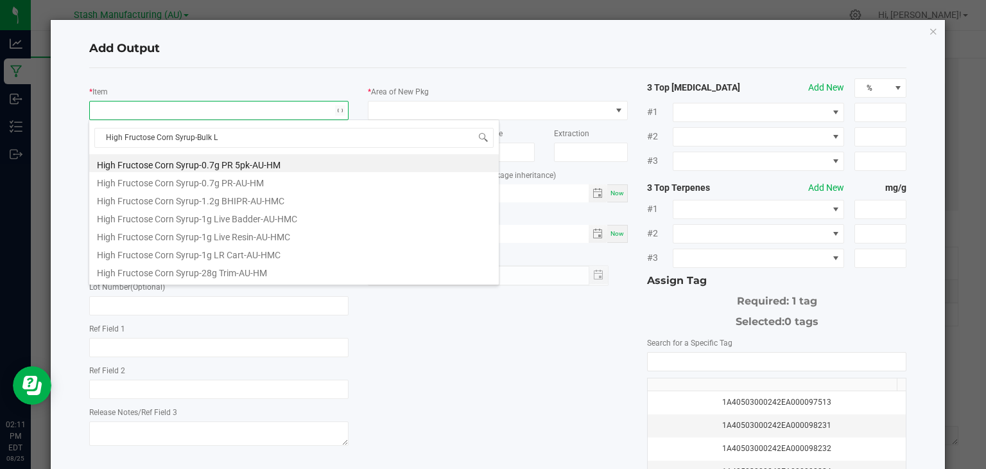
type input "High Fructose Corn Syrup-Bulk Li"
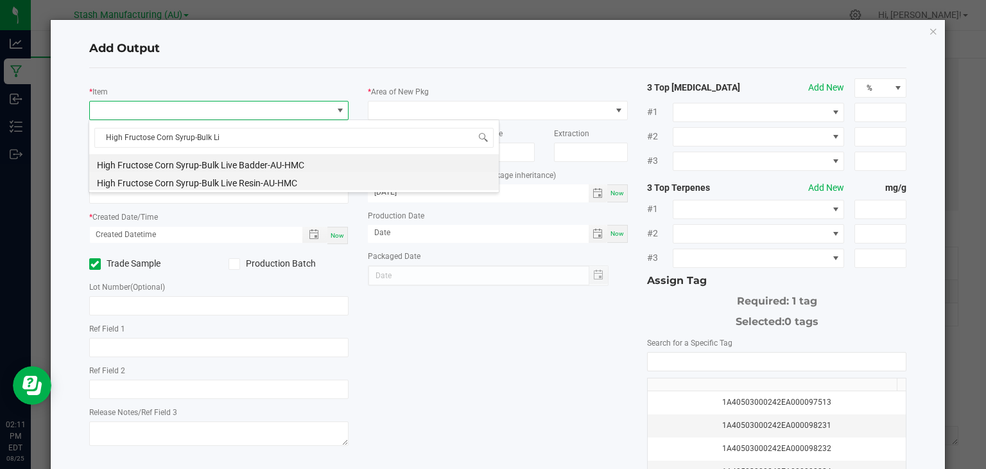
click at [233, 178] on li "High Fructose Corn Syrup-Bulk Live Resin-AU-HMC" at bounding box center [294, 181] width 410 height 18
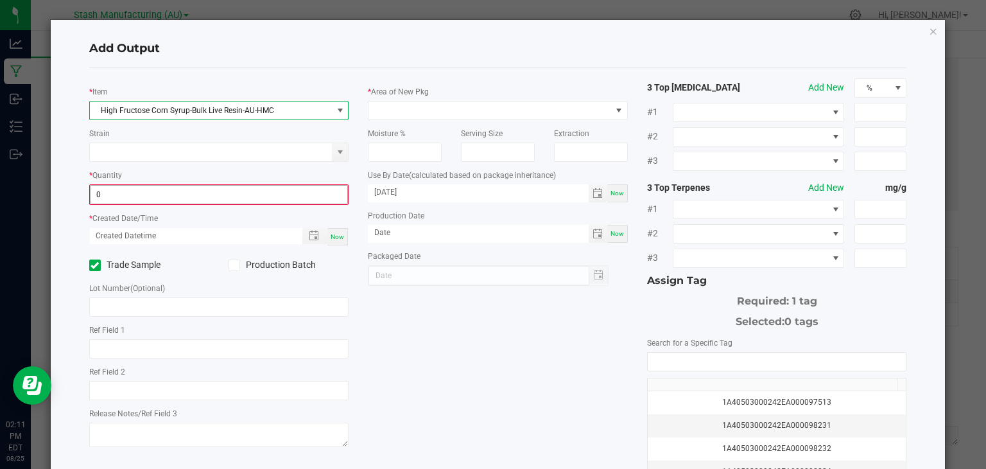
click at [188, 191] on input "0" at bounding box center [219, 195] width 257 height 18
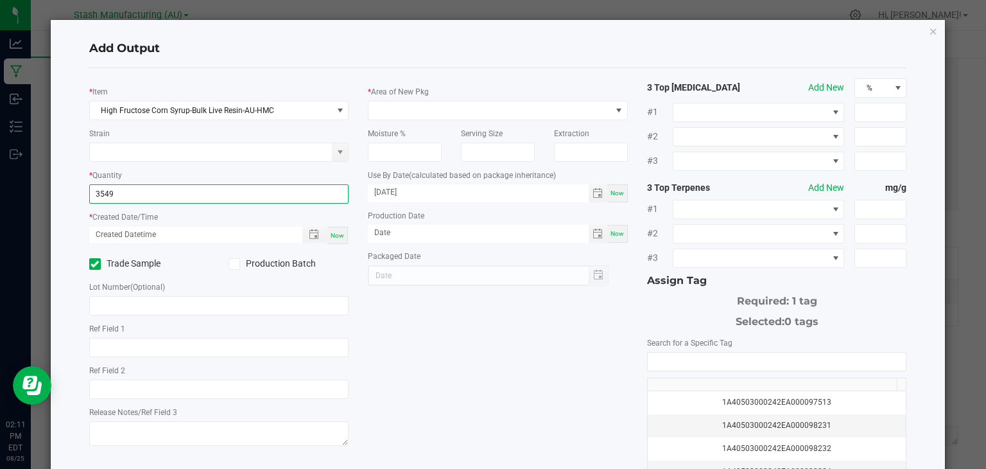
type input "3549.0000 g"
click at [331, 234] on span "Now" at bounding box center [337, 235] width 13 height 7
type input "[DATE] 2:11 PM"
type input "[DATE]"
click at [230, 264] on icon at bounding box center [234, 264] width 8 height 0
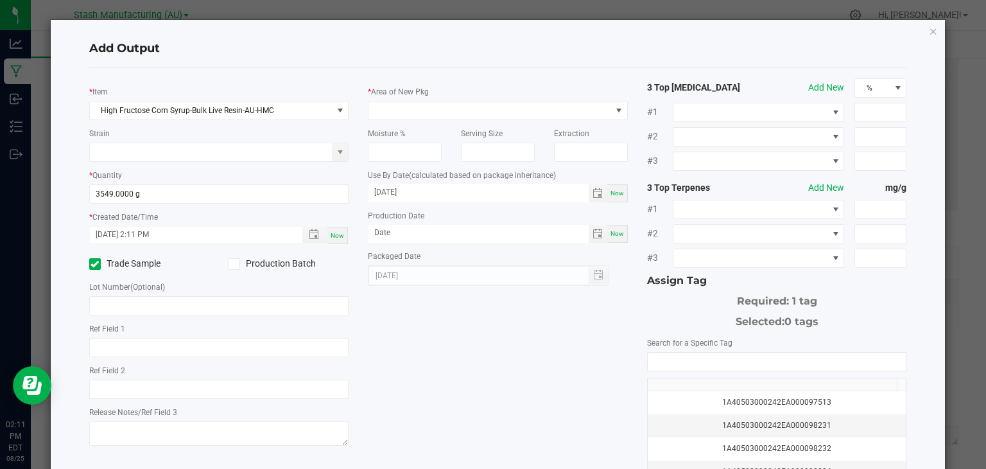
click at [0, 0] on input "Production Batch" at bounding box center [0, 0] width 0 height 0
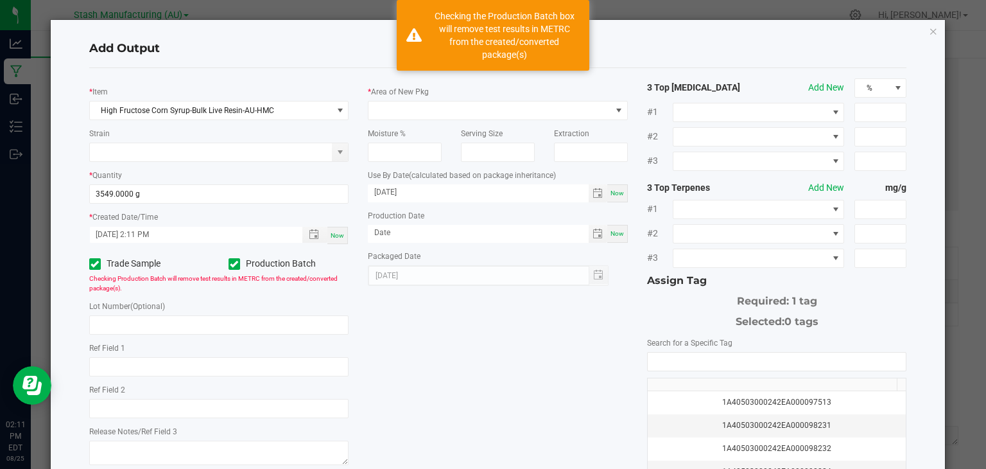
click at [136, 258] on label "Trade Sample" at bounding box center [149, 263] width 120 height 13
click at [0, 0] on input "Trade Sample" at bounding box center [0, 0] width 0 height 0
click at [168, 318] on input "text" at bounding box center [219, 324] width 260 height 19
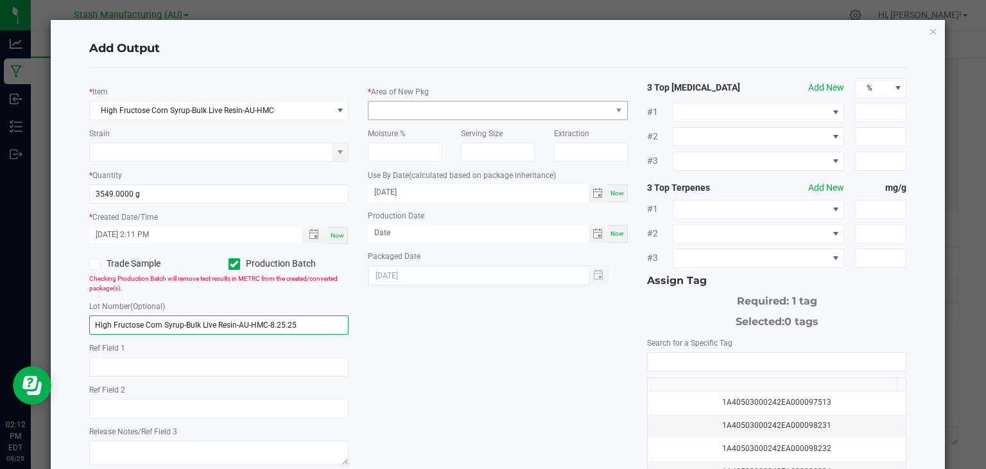
type input "High Fructose Corn Syrup-Bulk Live Resin-AU-HMC-8.25.25"
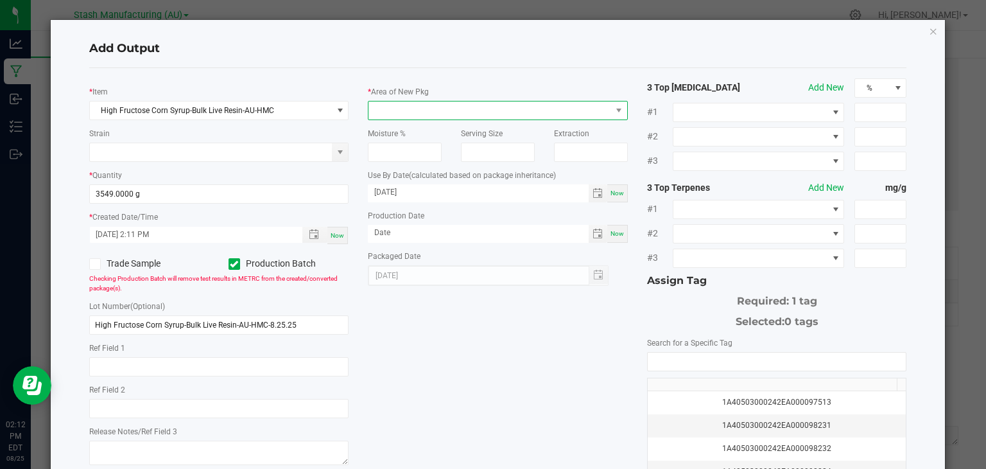
click at [579, 110] on span at bounding box center [490, 110] width 243 height 18
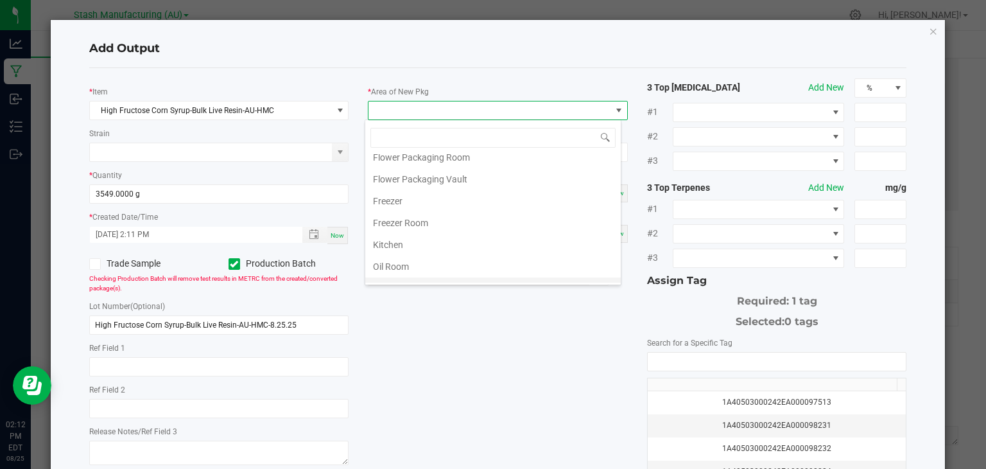
scroll to position [216, 0]
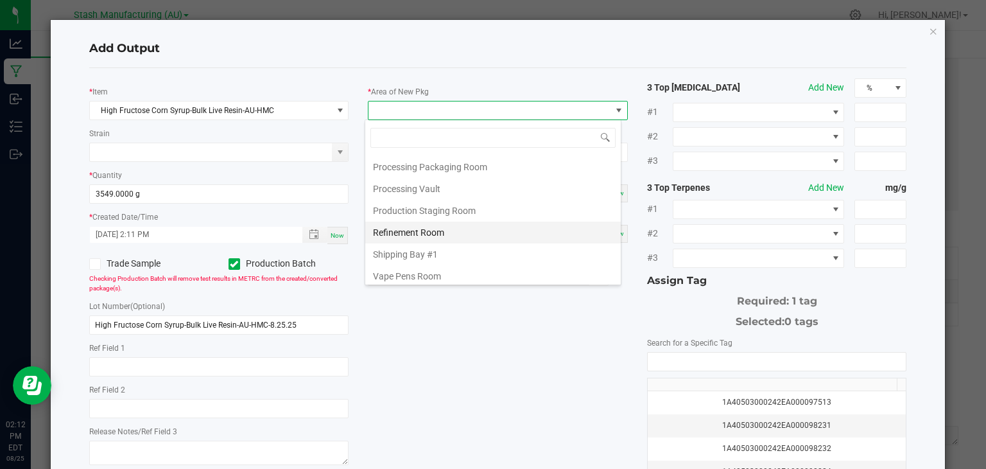
click at [419, 233] on li "Refinement Room" at bounding box center [493, 233] width 256 height 22
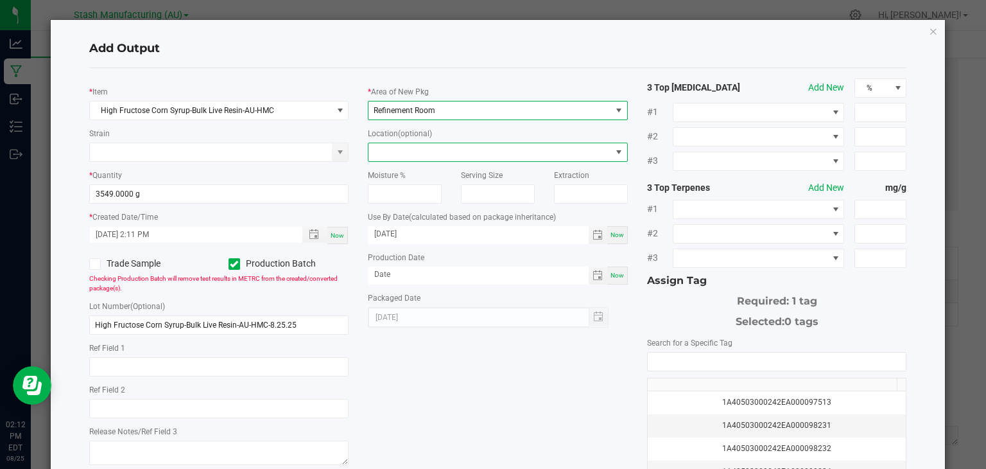
click at [473, 146] on span at bounding box center [490, 152] width 243 height 18
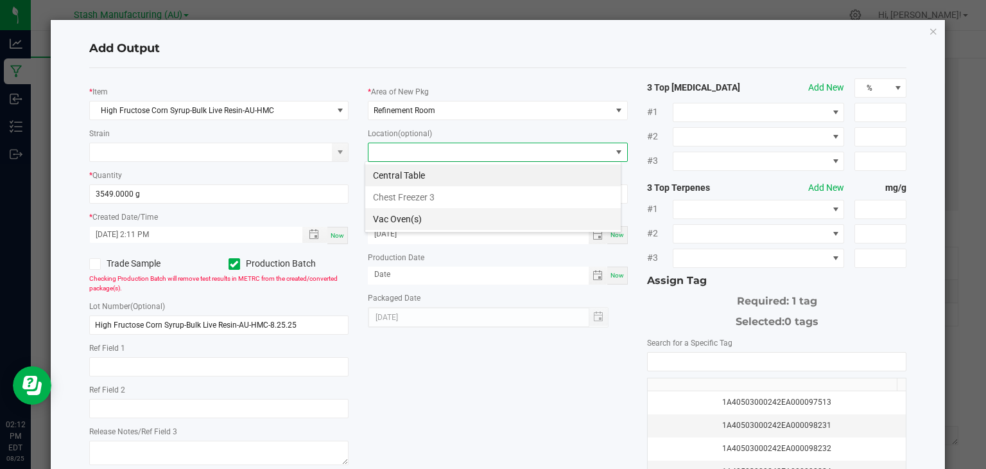
scroll to position [19, 257]
click at [417, 214] on li "Vac Oven(s)" at bounding box center [493, 219] width 256 height 22
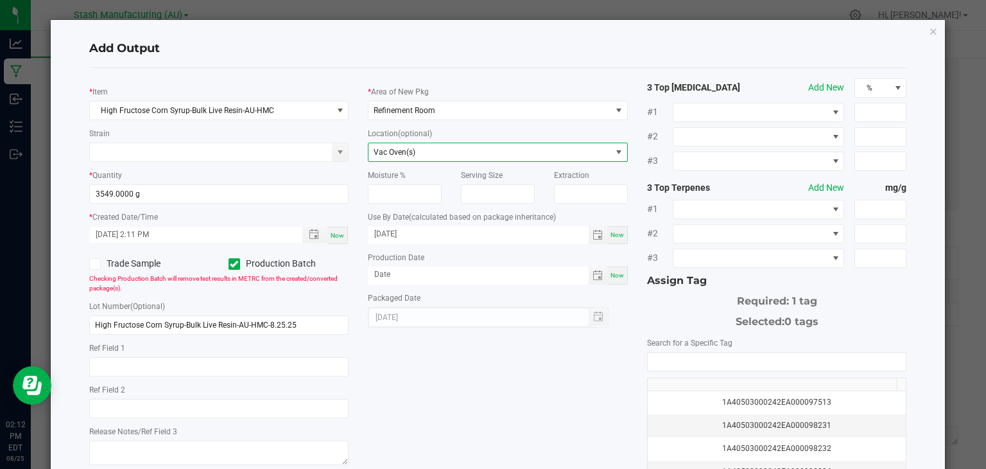
click at [612, 269] on div "Now" at bounding box center [617, 275] width 21 height 18
type input "[DATE]"
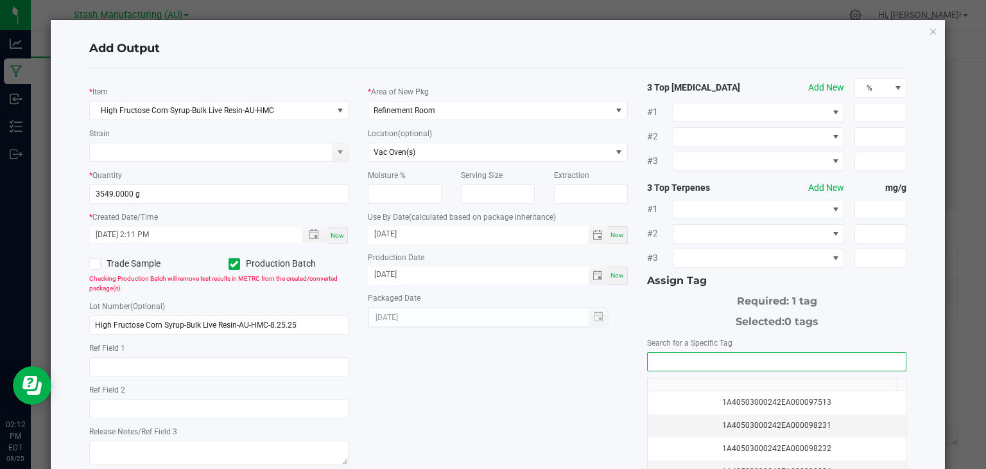
click at [687, 364] on input "NO DATA FOUND" at bounding box center [777, 362] width 259 height 18
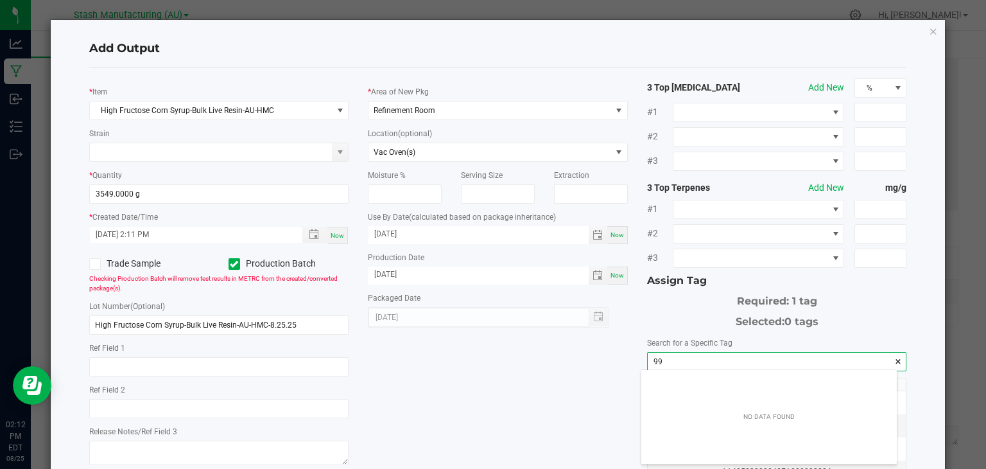
scroll to position [18, 256]
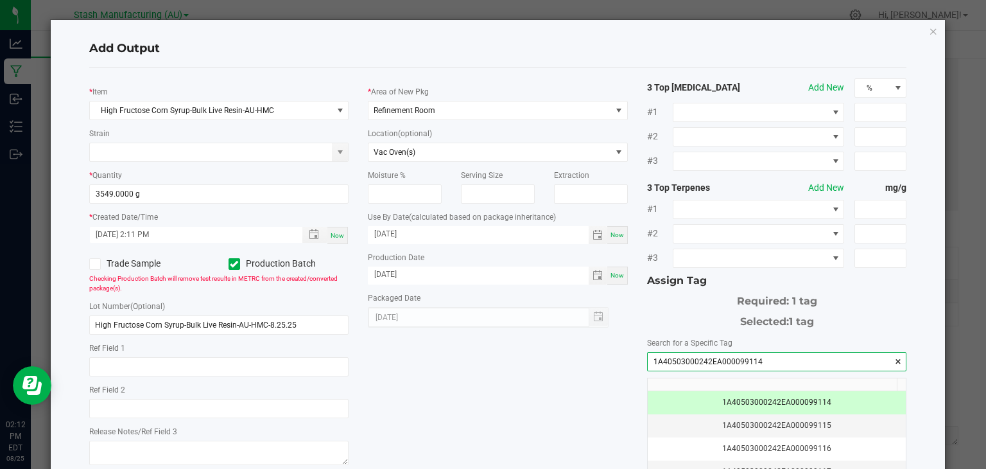
type input "1A40503000242EA000099114"
click at [536, 360] on div "* Item High Fructose Corn Syrup-Bulk Live Resin-AU-HMC Strain * Quantity 3549.0…" at bounding box center [498, 308] width 837 height 460
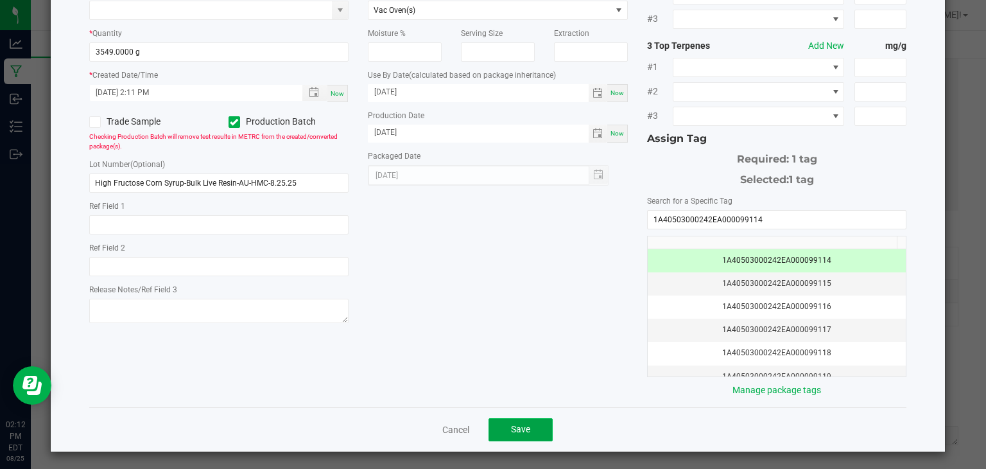
click at [500, 422] on button "Save" at bounding box center [521, 429] width 64 height 23
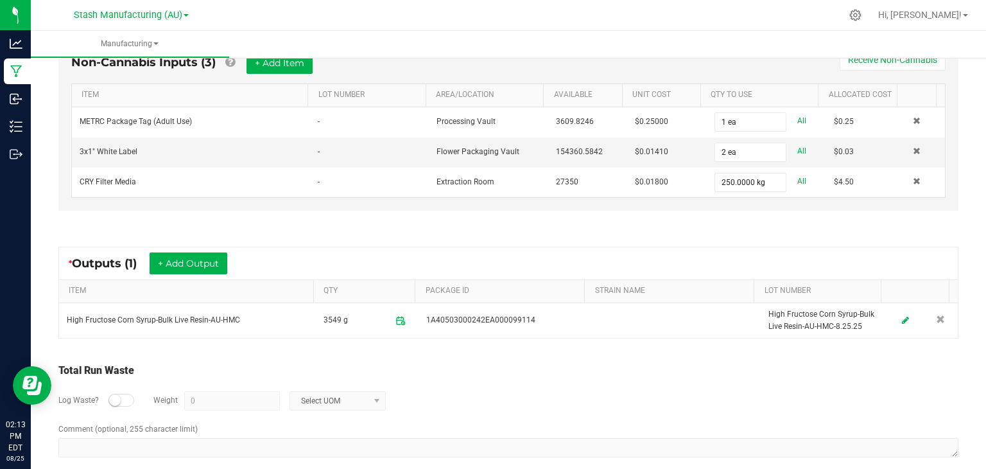
click at [890, 219] on div "Non-Cannabis Inputs (3) + Add Item Receive Non-Cannabis ITEM LOT NUMBER AREA/LO…" at bounding box center [508, 128] width 923 height 214
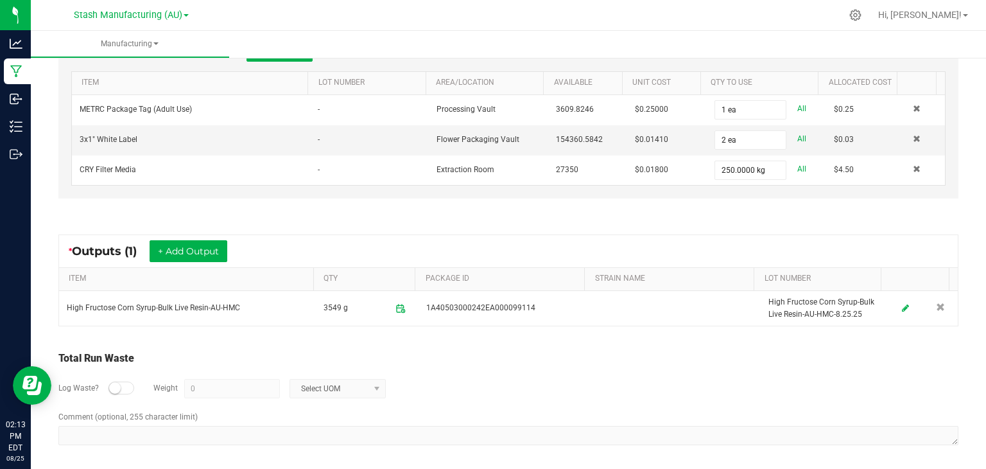
scroll to position [0, 0]
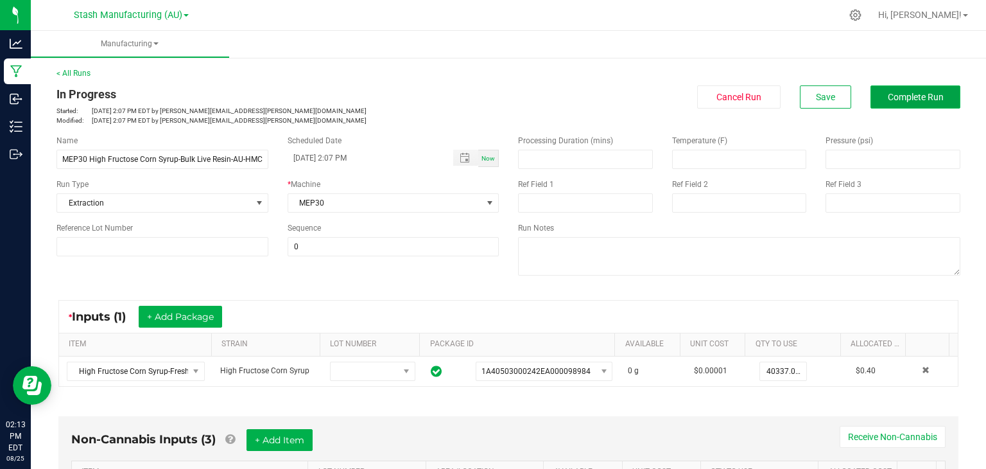
click at [913, 94] on span "Complete Run" at bounding box center [916, 97] width 56 height 10
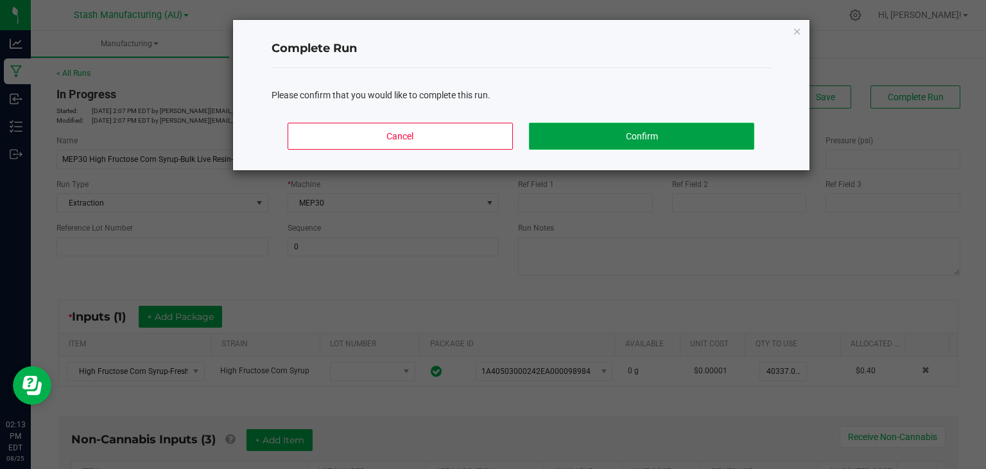
click at [642, 131] on button "Confirm" at bounding box center [641, 136] width 225 height 27
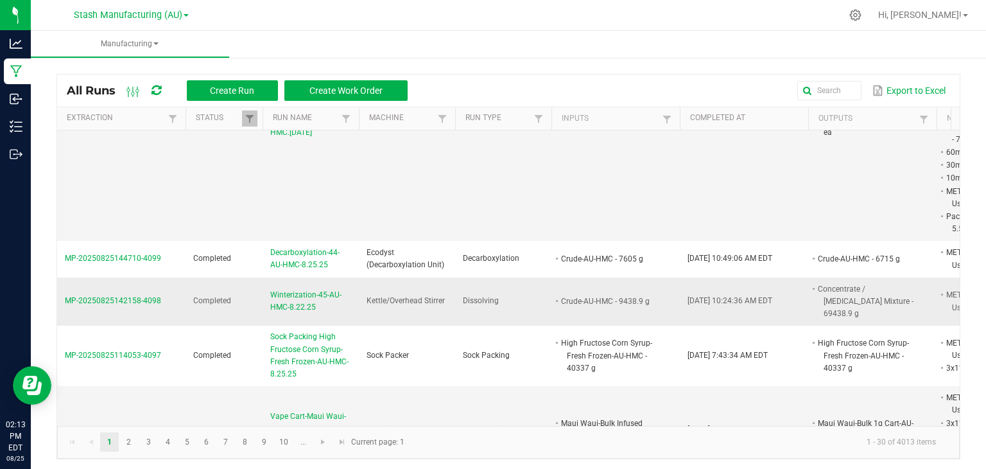
click at [530, 283] on td "Dissolving" at bounding box center [503, 301] width 96 height 49
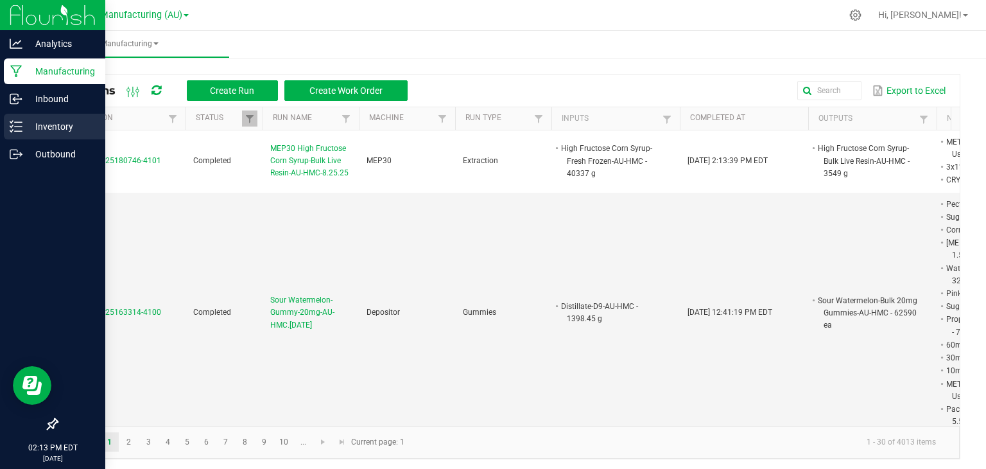
click at [24, 125] on p "Inventory" at bounding box center [60, 126] width 77 height 15
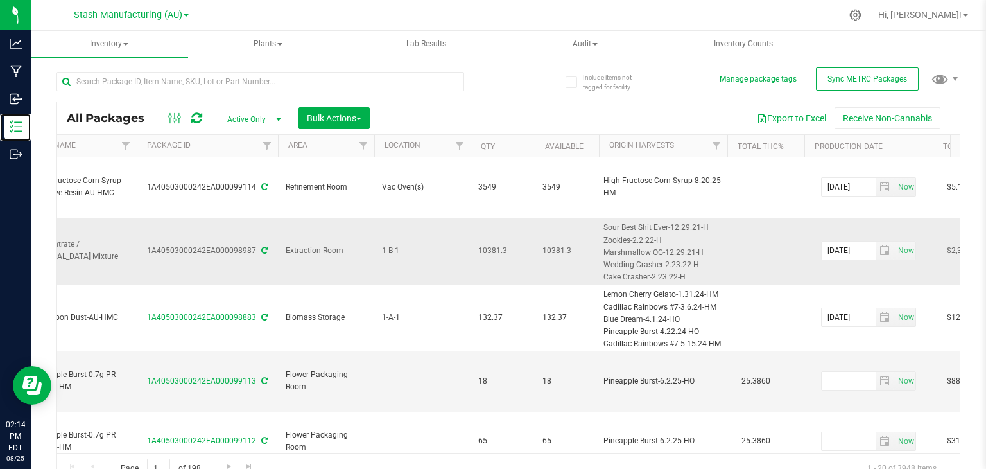
scroll to position [0, 455]
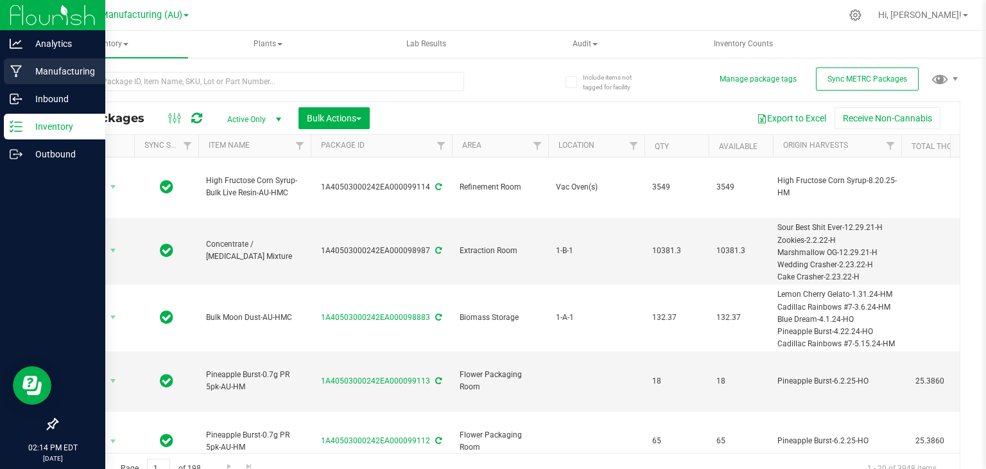
click at [35, 67] on p "Manufacturing" at bounding box center [60, 71] width 77 height 15
